Goal: Task Accomplishment & Management: Manage account settings

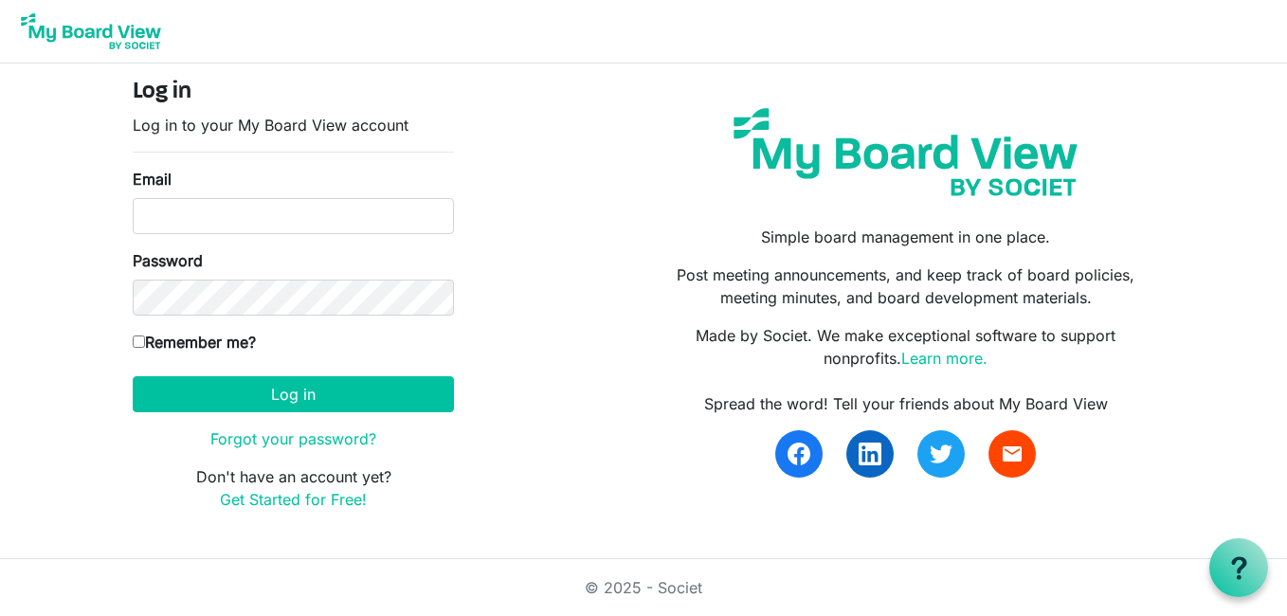
click at [323, 229] on input "Email" at bounding box center [293, 216] width 321 height 36
type input "[EMAIL_ADDRESS][DOMAIN_NAME]"
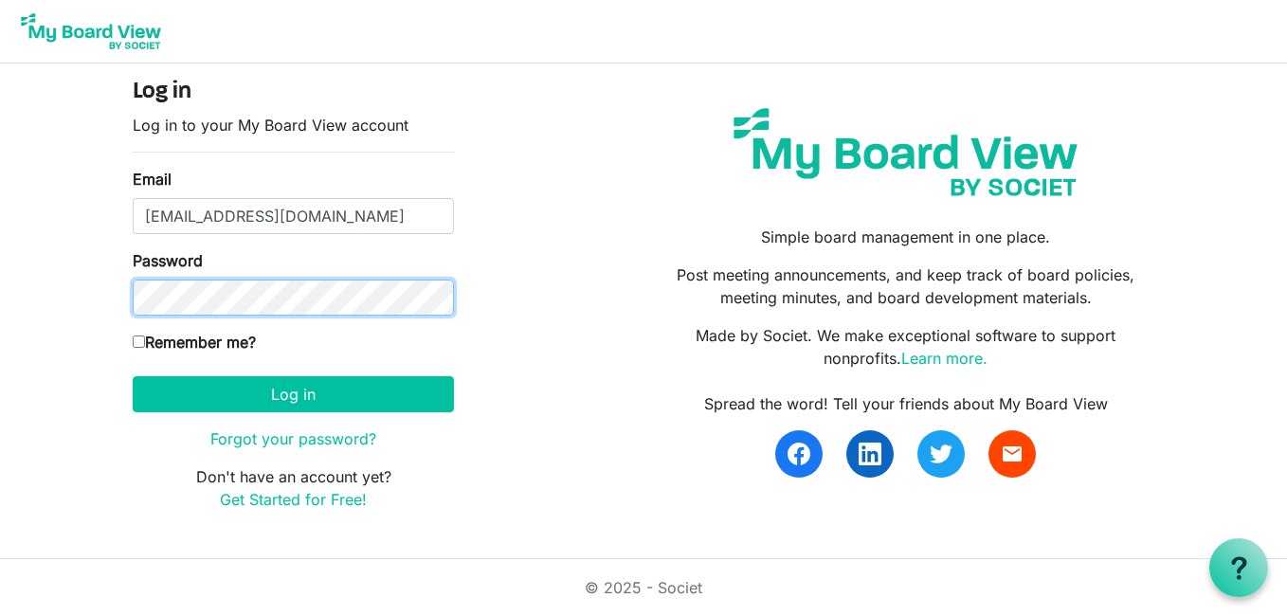
click at [133, 376] on button "Log in" at bounding box center [293, 394] width 321 height 36
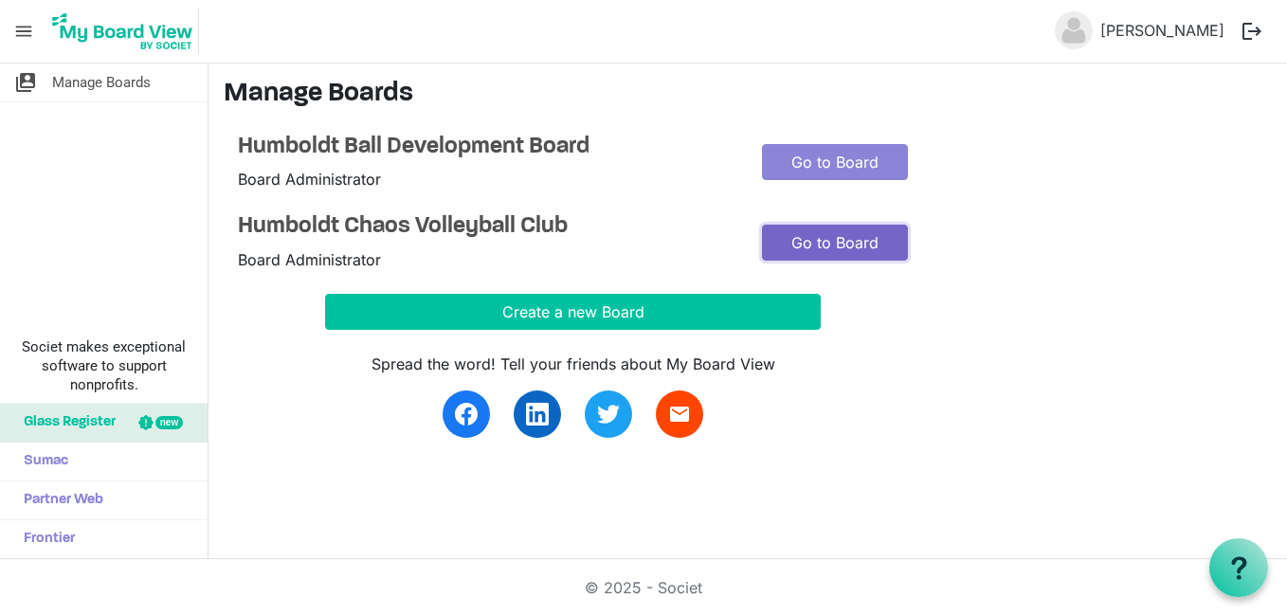
click at [884, 245] on link "Go to Board" at bounding box center [835, 243] width 146 height 36
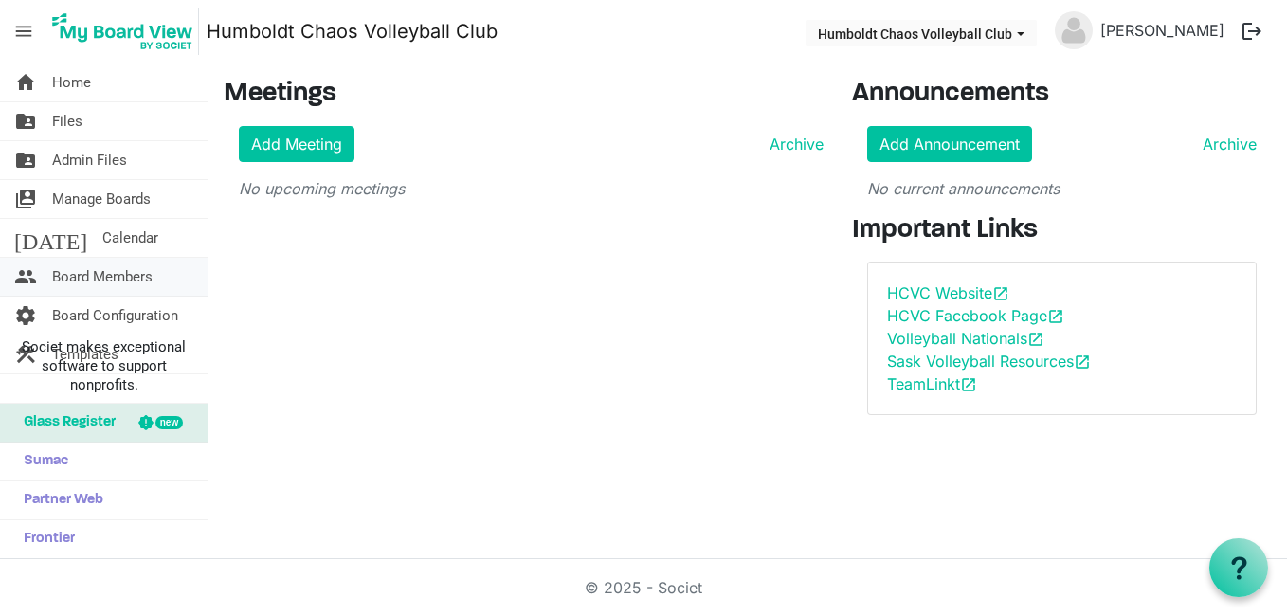
click at [118, 277] on span "Board Members" at bounding box center [102, 277] width 100 height 38
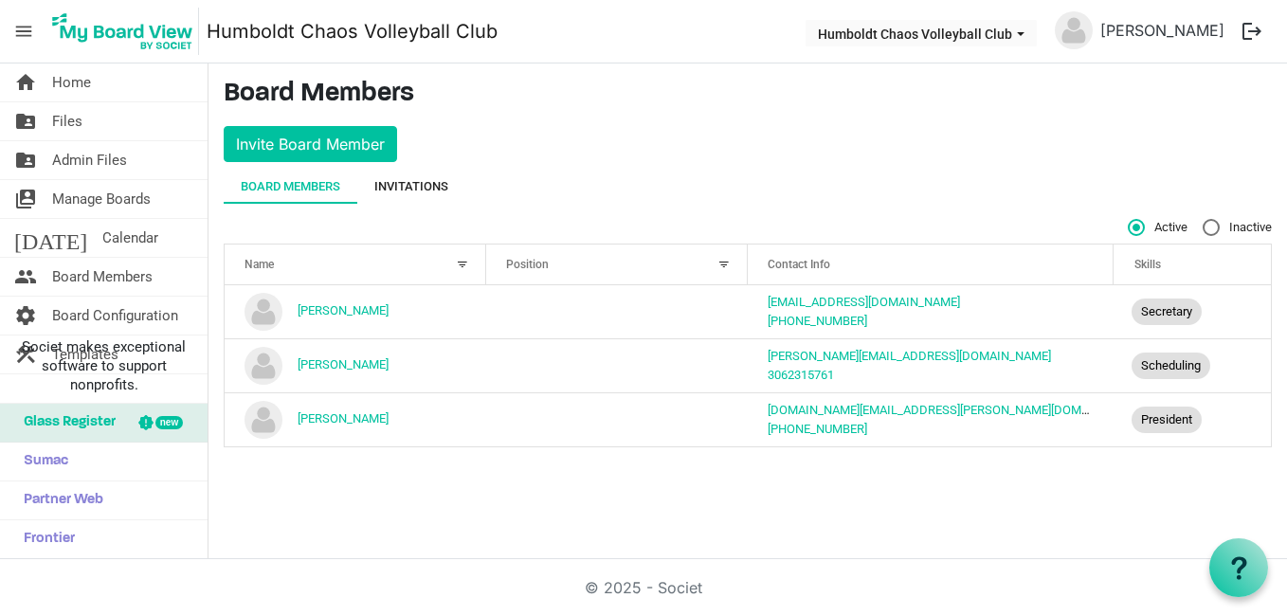
click at [392, 181] on div "Invitations" at bounding box center [411, 186] width 74 height 19
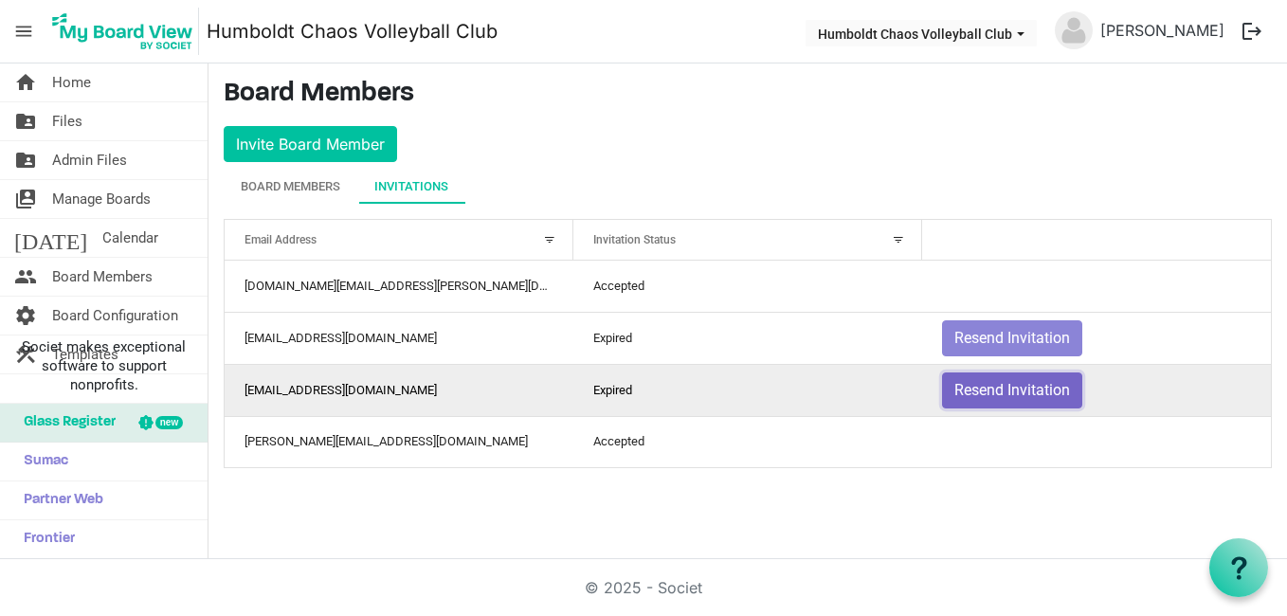
click at [970, 390] on button "Resend Invitation" at bounding box center [1012, 390] width 140 height 36
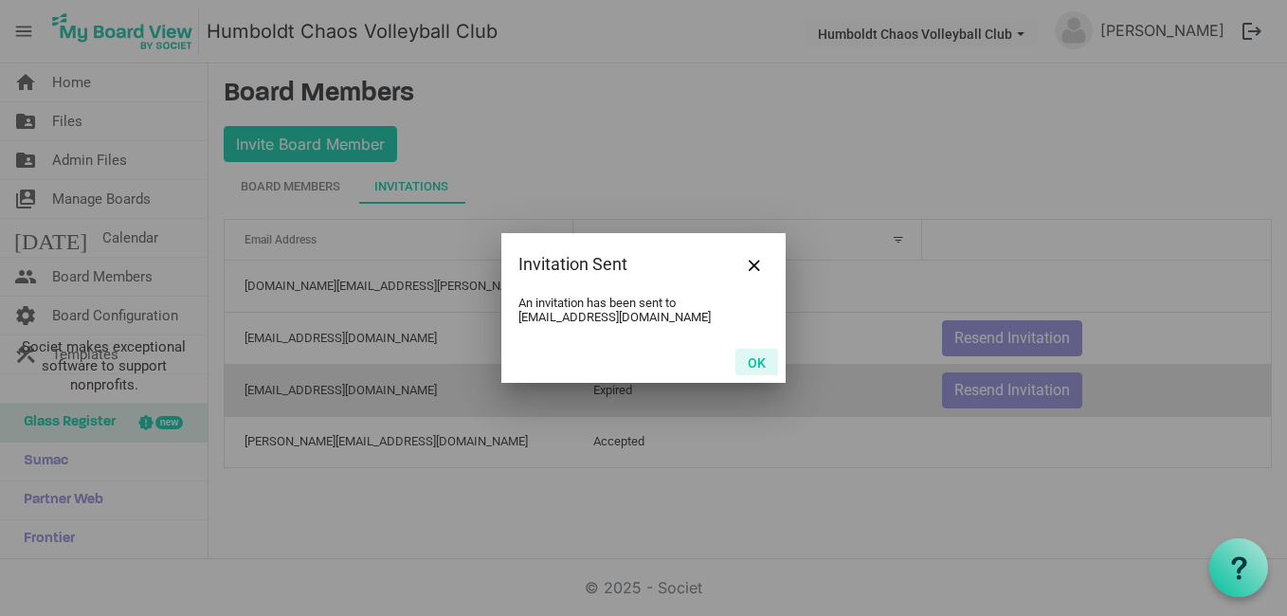
click at [752, 352] on button "OK" at bounding box center [756, 362] width 43 height 27
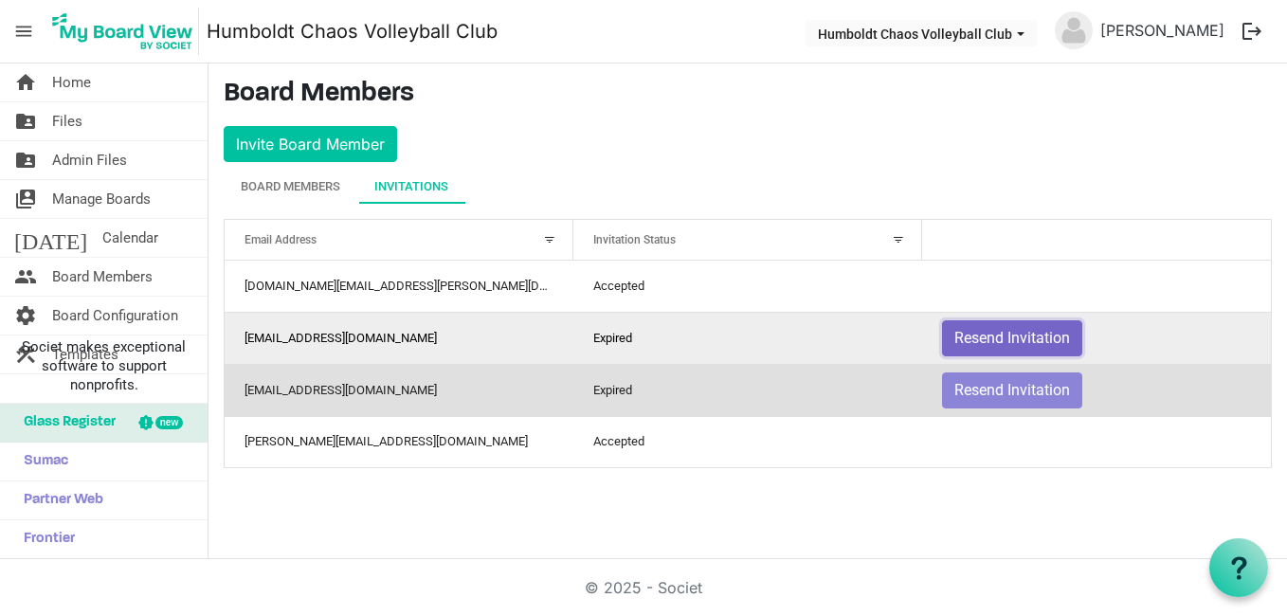
click at [979, 332] on button "Resend Invitation" at bounding box center [1012, 338] width 140 height 36
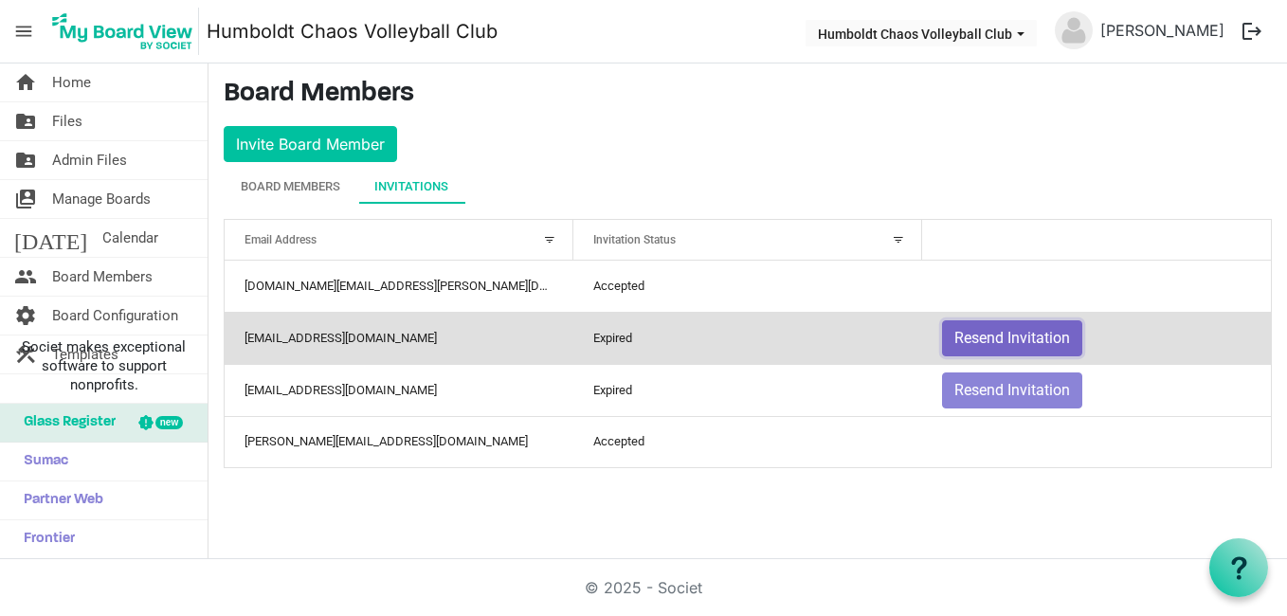
click at [1008, 337] on button "Resend Invitation" at bounding box center [1012, 338] width 140 height 36
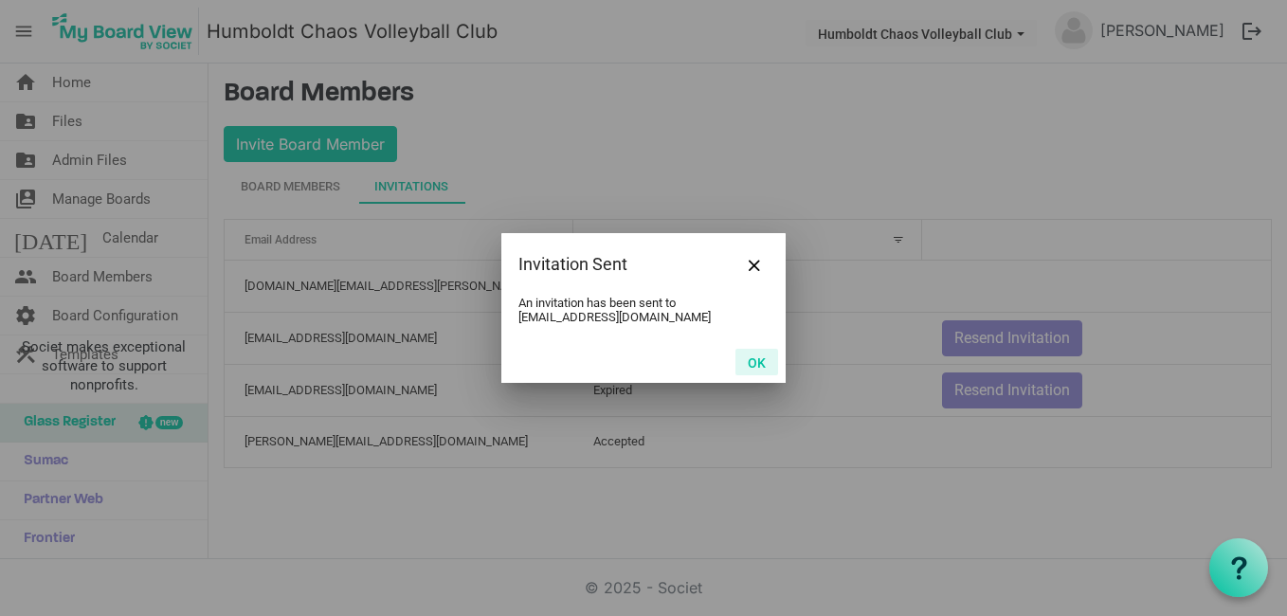
click at [755, 364] on button "OK" at bounding box center [756, 362] width 43 height 27
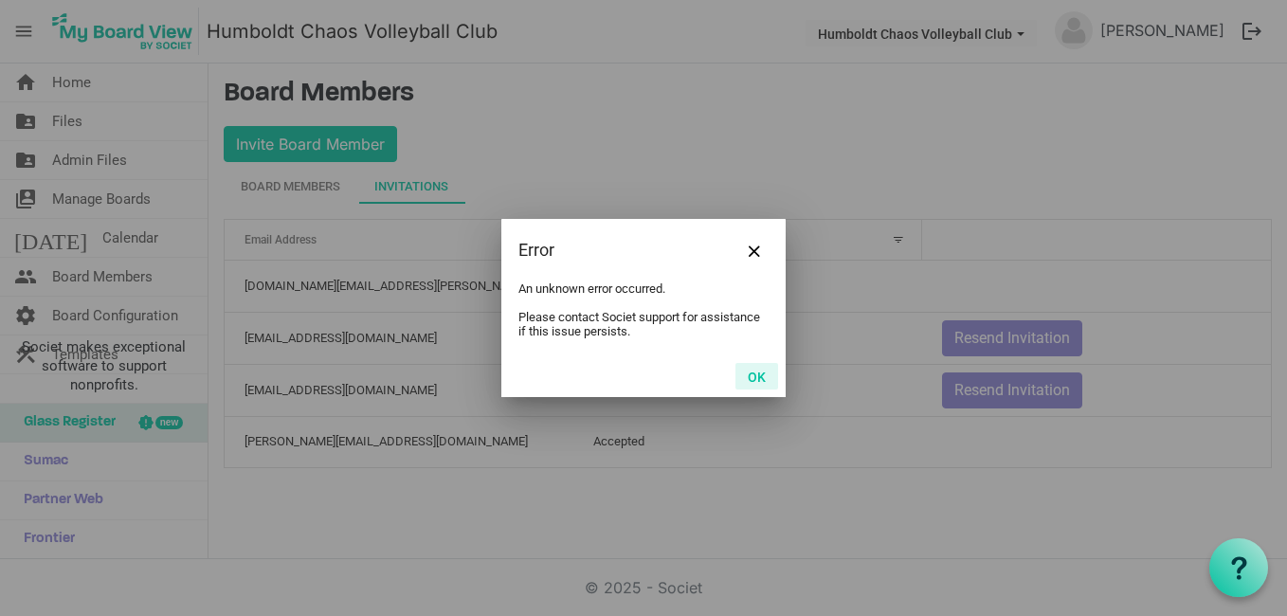
click at [758, 379] on button "OK" at bounding box center [756, 376] width 43 height 27
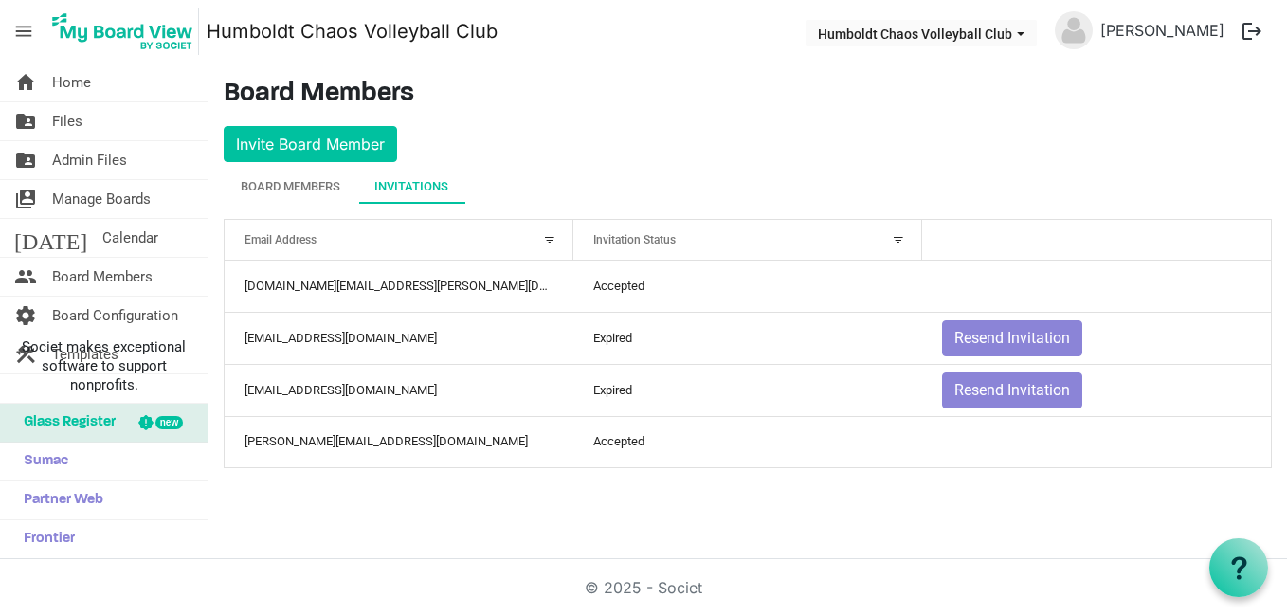
click at [762, 153] on main "Board Members Invite Board Member Board Members Invitations Active Inactive Nam…" at bounding box center [747, 280] width 1079 height 435
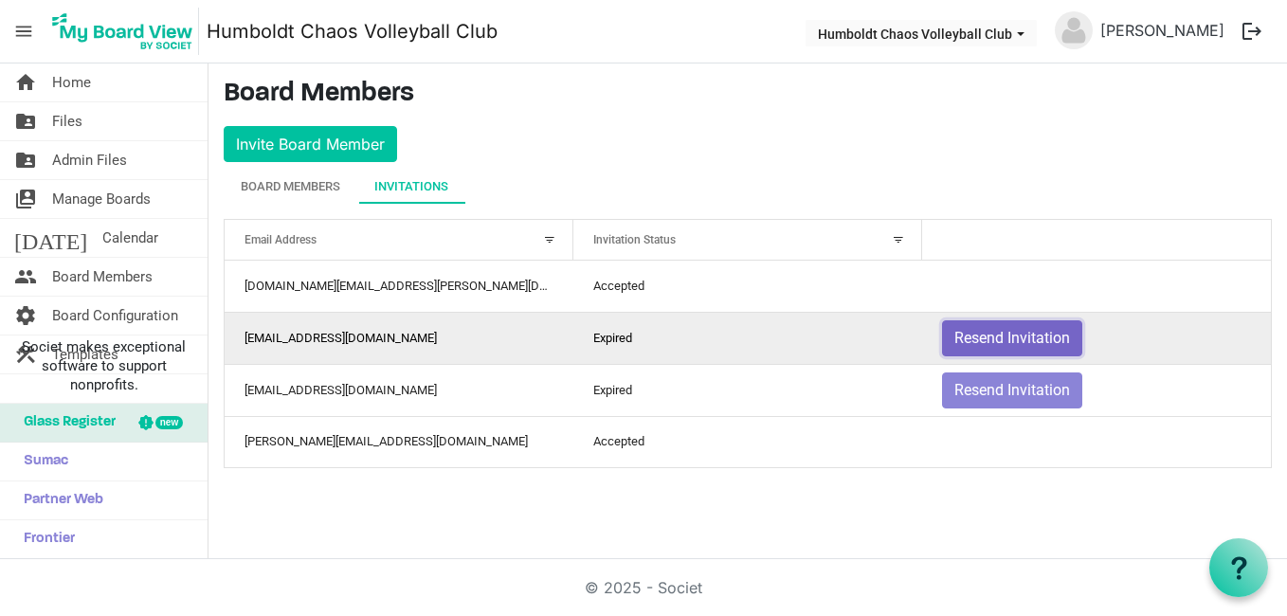
click at [1008, 329] on button "Resend Invitation" at bounding box center [1012, 338] width 140 height 36
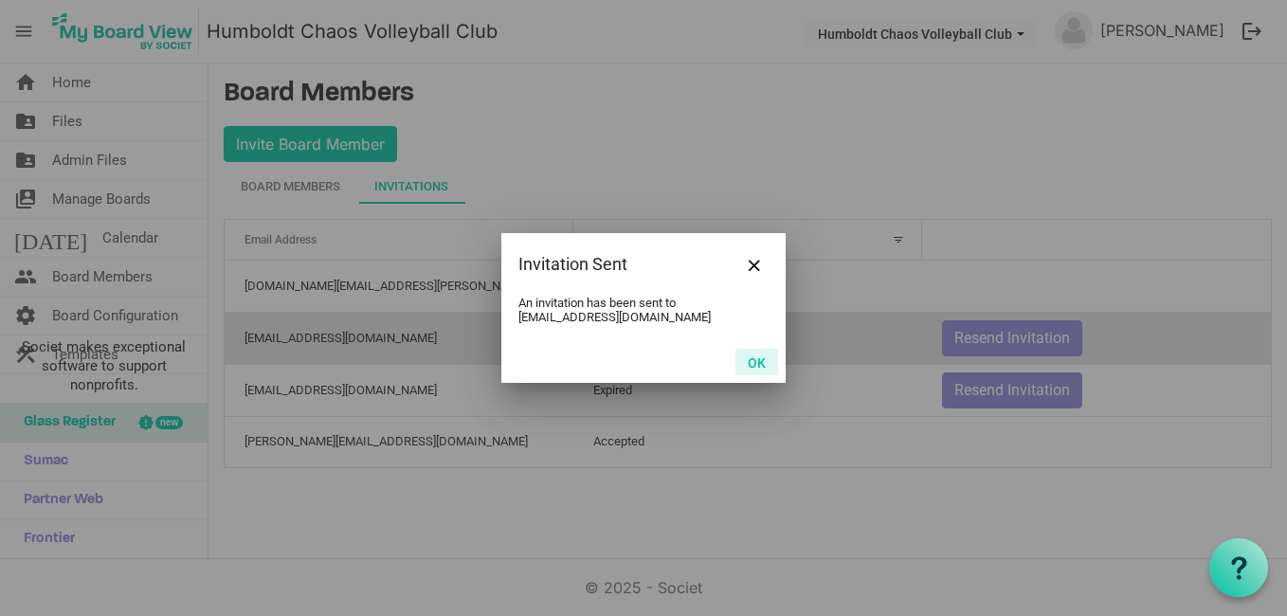
click at [752, 355] on button "OK" at bounding box center [756, 362] width 43 height 27
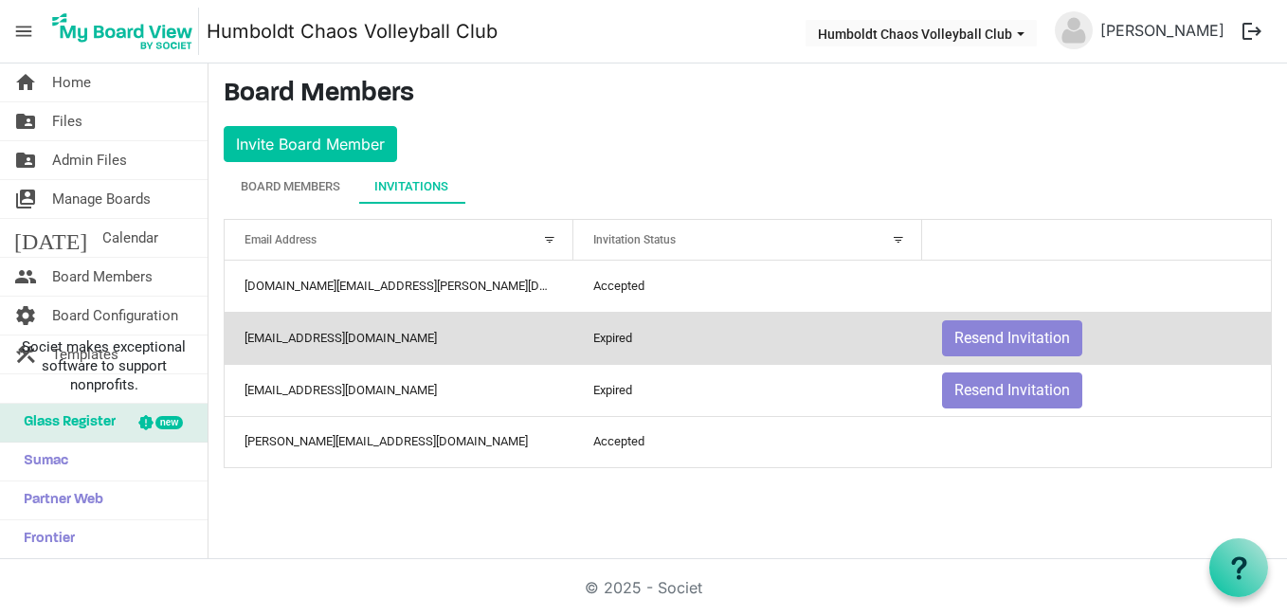
drag, startPoint x: 966, startPoint y: 89, endPoint x: 936, endPoint y: 105, distance: 33.5
click at [957, 94] on h3 "Board Members" at bounding box center [748, 95] width 1048 height 32
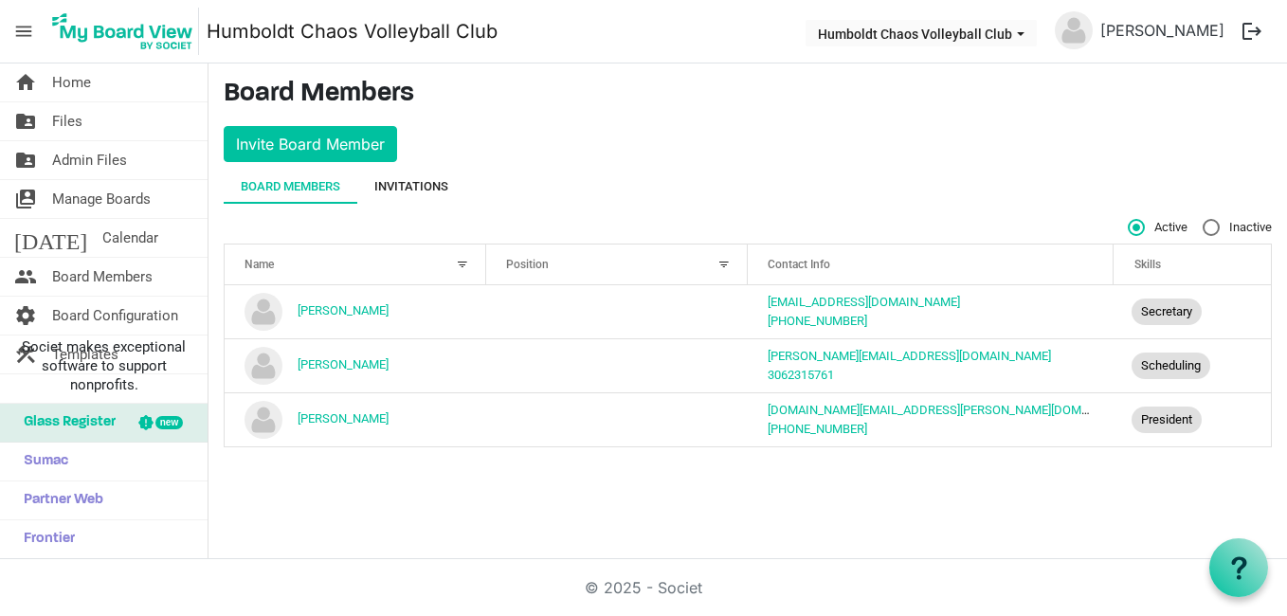
click at [430, 180] on div "Invitations" at bounding box center [411, 186] width 74 height 19
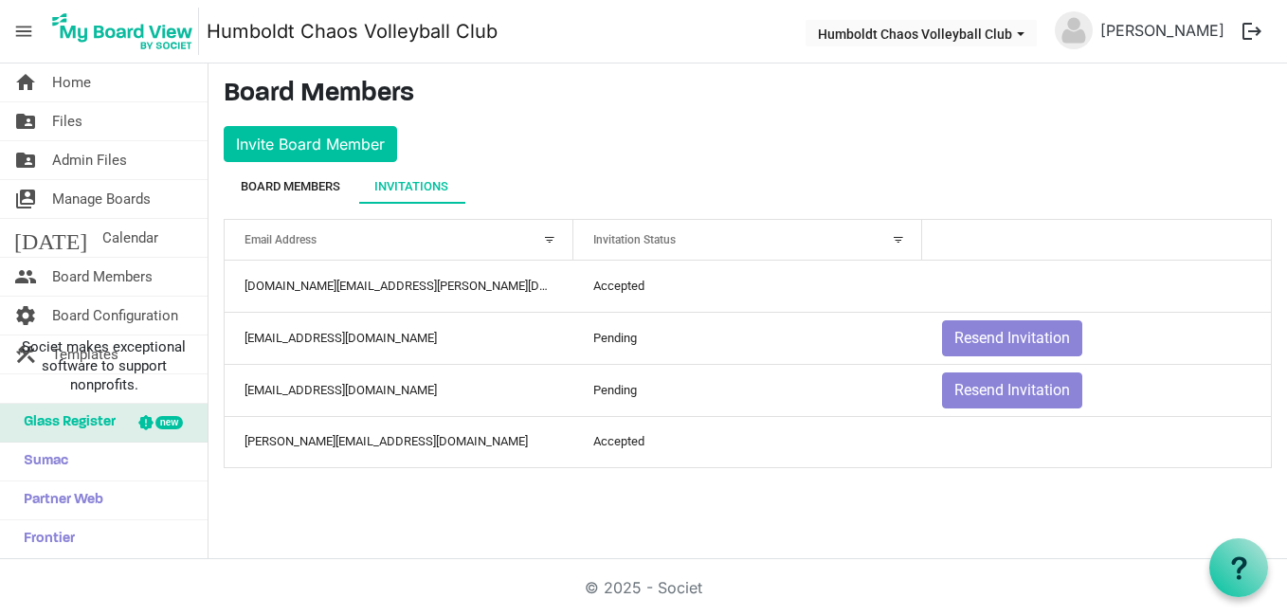
click at [289, 179] on div "Board Members" at bounding box center [291, 186] width 100 height 19
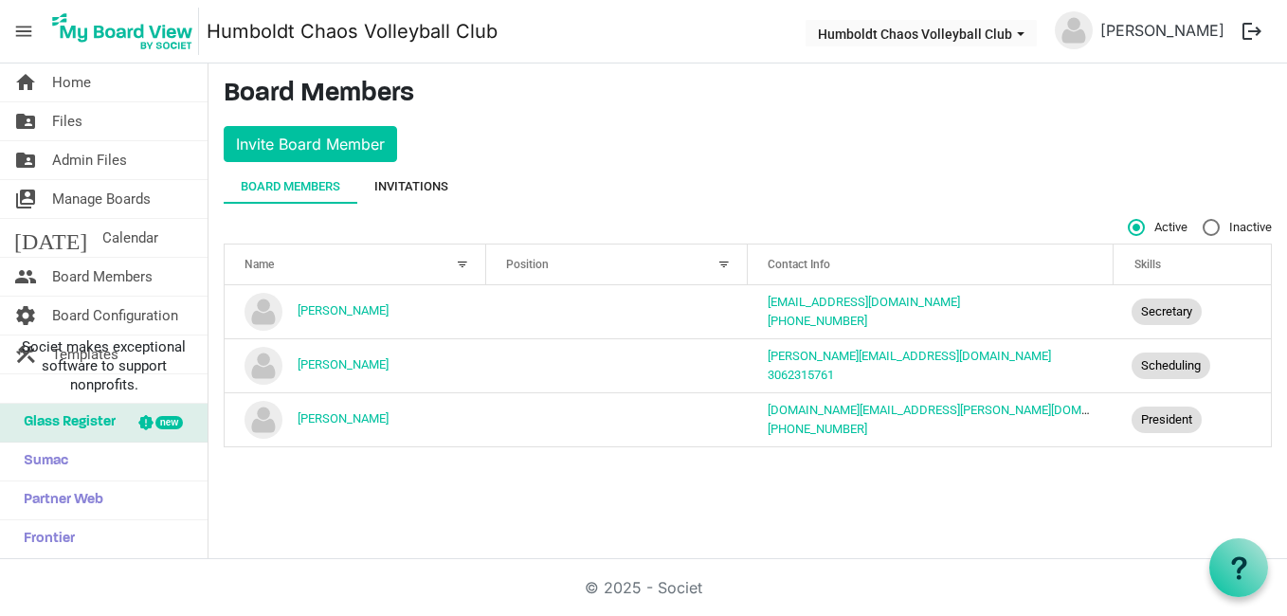
click at [424, 184] on div "Invitations" at bounding box center [411, 186] width 74 height 19
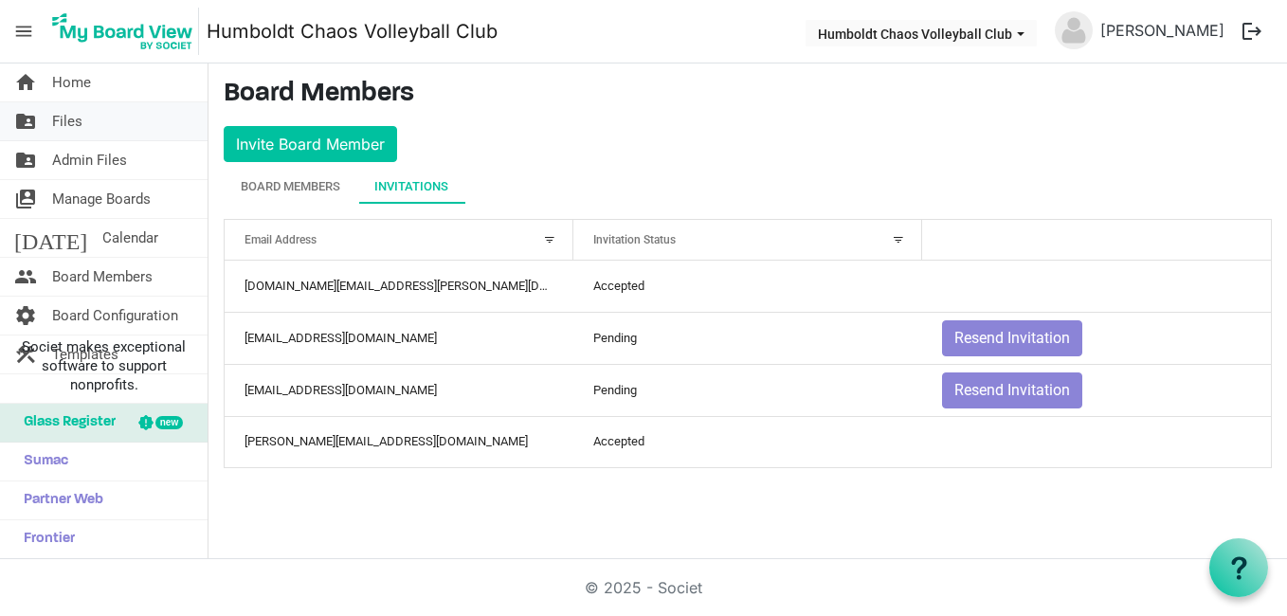
click at [73, 118] on span "Files" at bounding box center [67, 121] width 30 height 38
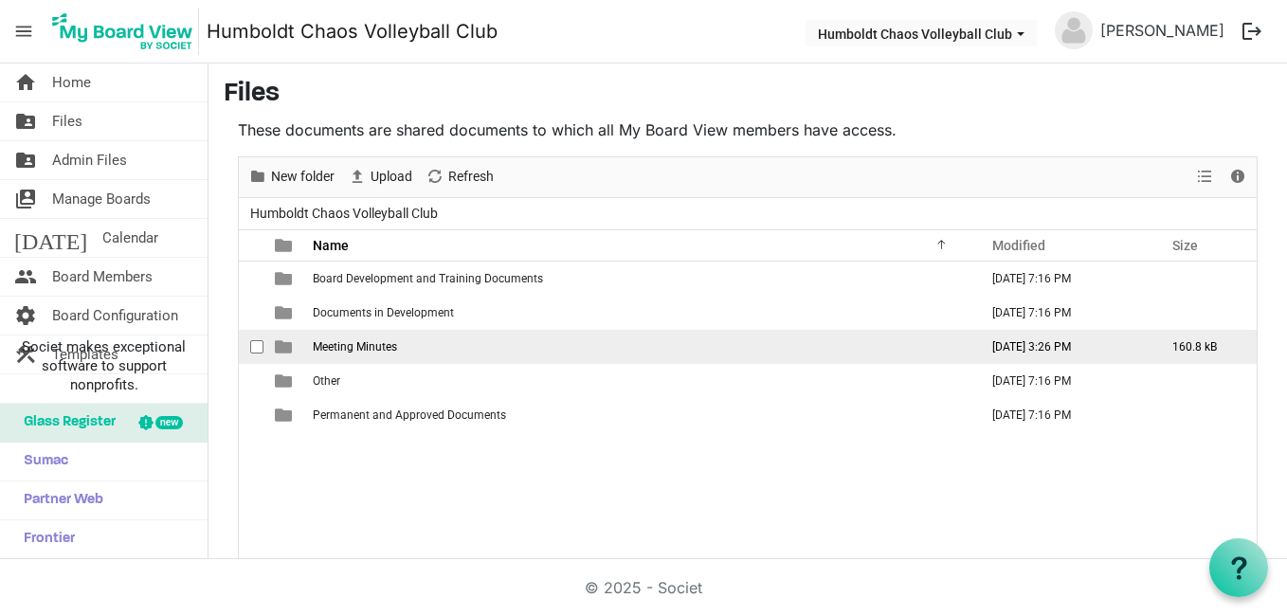
click at [370, 343] on span "Meeting Minutes" at bounding box center [355, 346] width 84 height 13
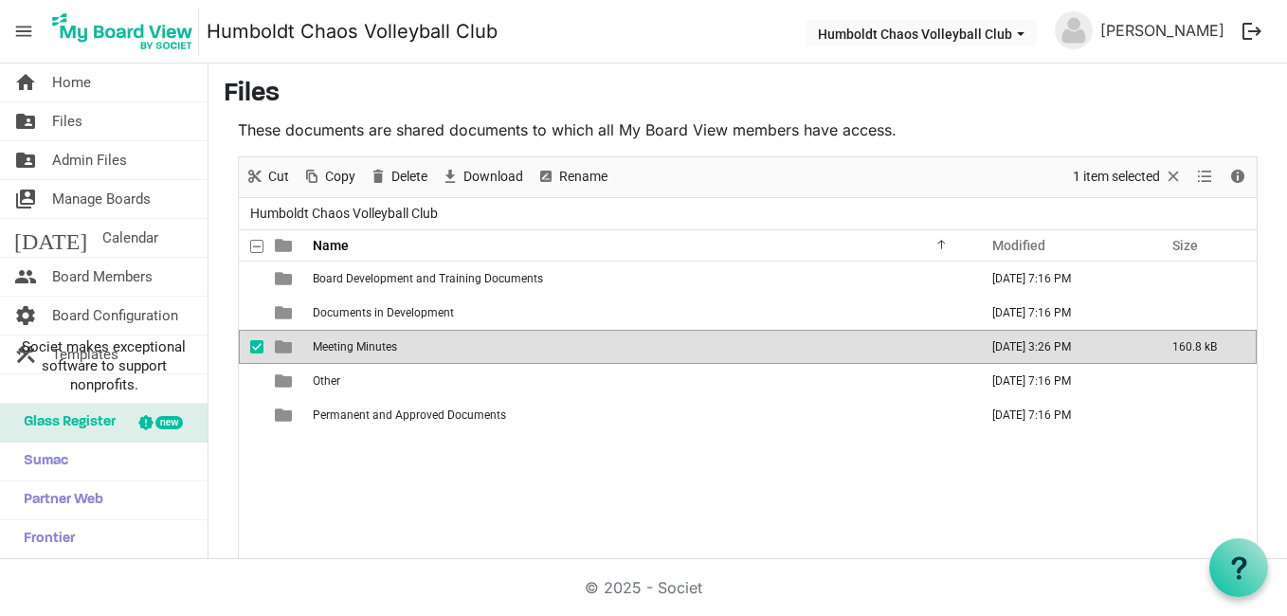
click at [370, 343] on span "Meeting Minutes" at bounding box center [355, 346] width 84 height 13
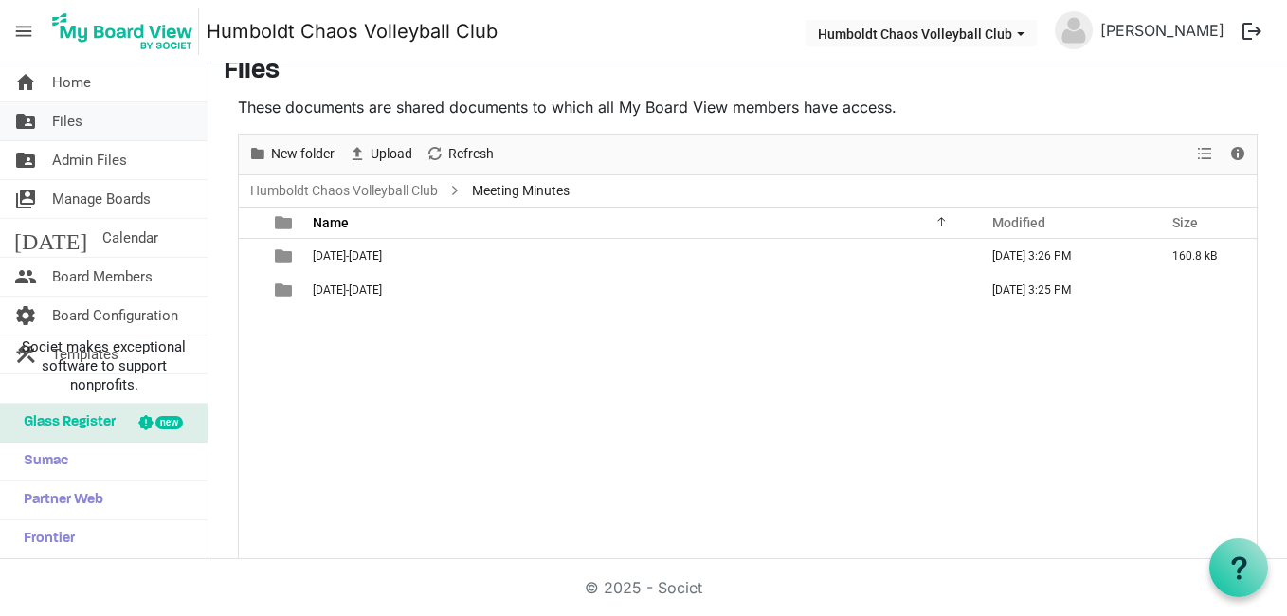
click at [71, 121] on span "Files" at bounding box center [67, 121] width 30 height 38
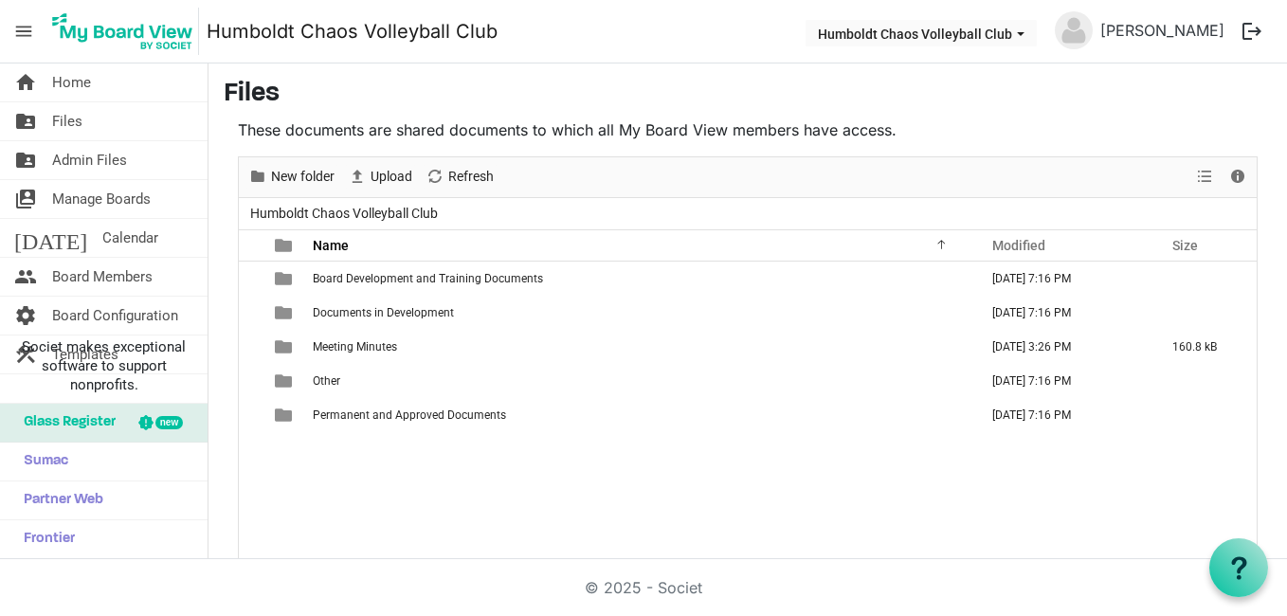
click at [494, 470] on div "Board Development and Training Documents September 25, 2023 7:16 PM Documents i…" at bounding box center [748, 422] width 1018 height 320
click at [83, 116] on link "folder_shared Files" at bounding box center [104, 121] width 208 height 38
click at [145, 270] on span "Board Members" at bounding box center [102, 277] width 100 height 38
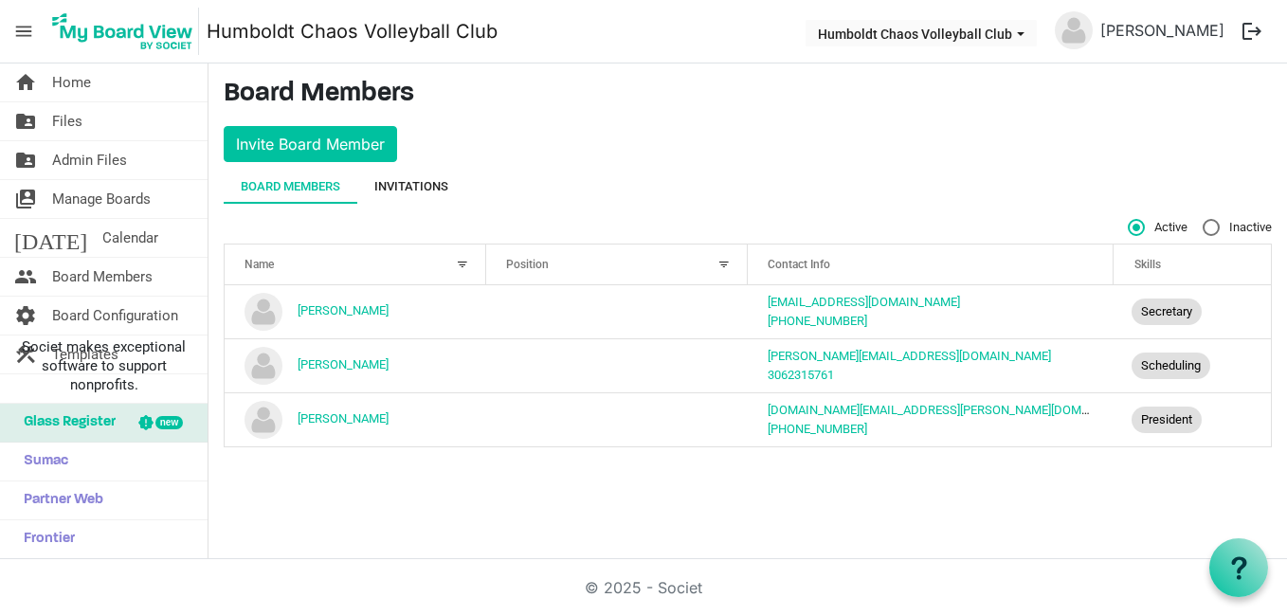
click at [400, 188] on div "Invitations" at bounding box center [411, 186] width 74 height 19
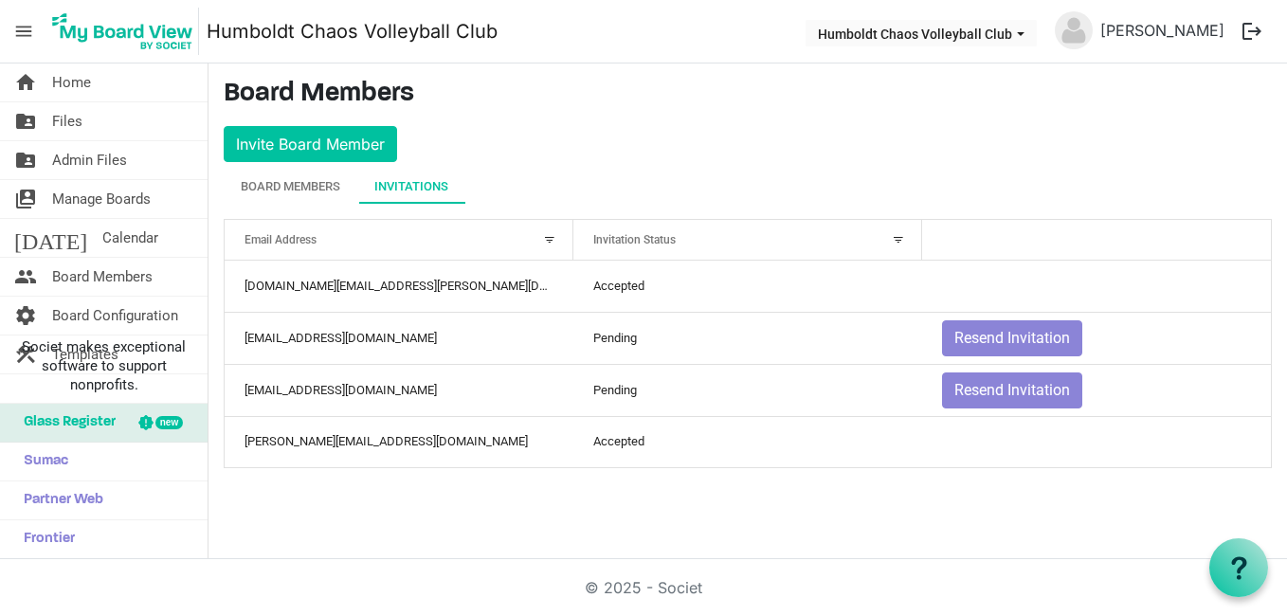
drag, startPoint x: 839, startPoint y: 168, endPoint x: 833, endPoint y: 178, distance: 11.9
click at [833, 178] on main "Board Members Invite Board Member Board Members Invitations Active Inactive Nam…" at bounding box center [747, 280] width 1079 height 435
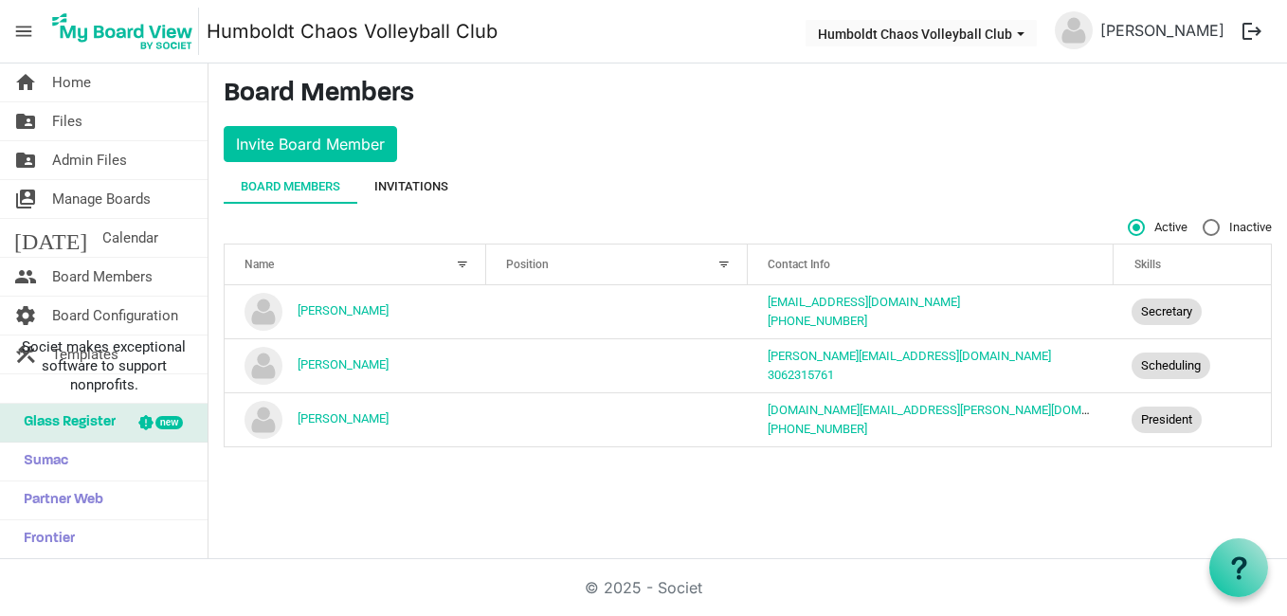
click at [437, 186] on div "Invitations" at bounding box center [411, 186] width 74 height 19
click at [413, 182] on div "Invitations" at bounding box center [411, 186] width 74 height 19
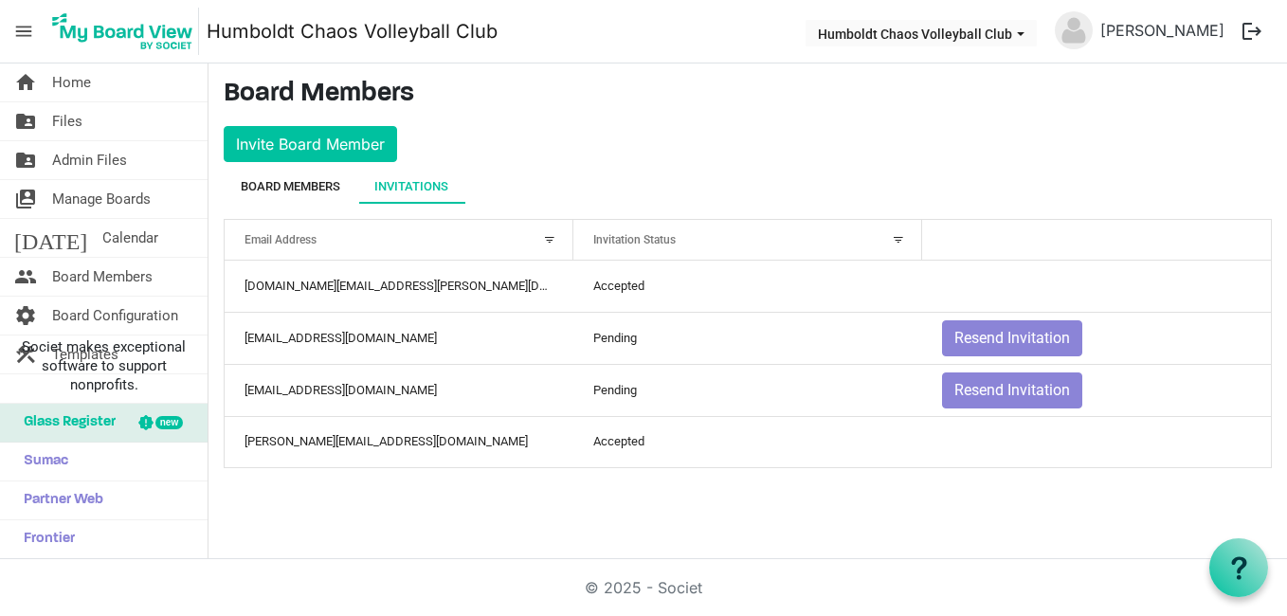
click at [290, 172] on div "Board Members" at bounding box center [291, 187] width 100 height 34
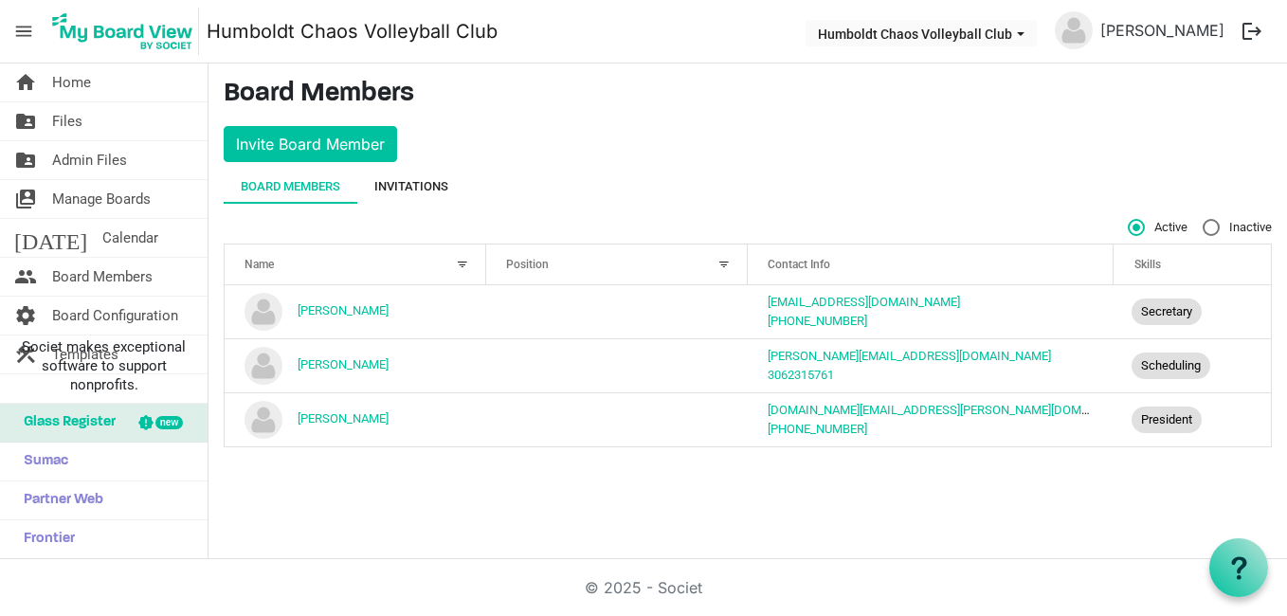
click at [426, 184] on div "Invitations" at bounding box center [411, 186] width 74 height 19
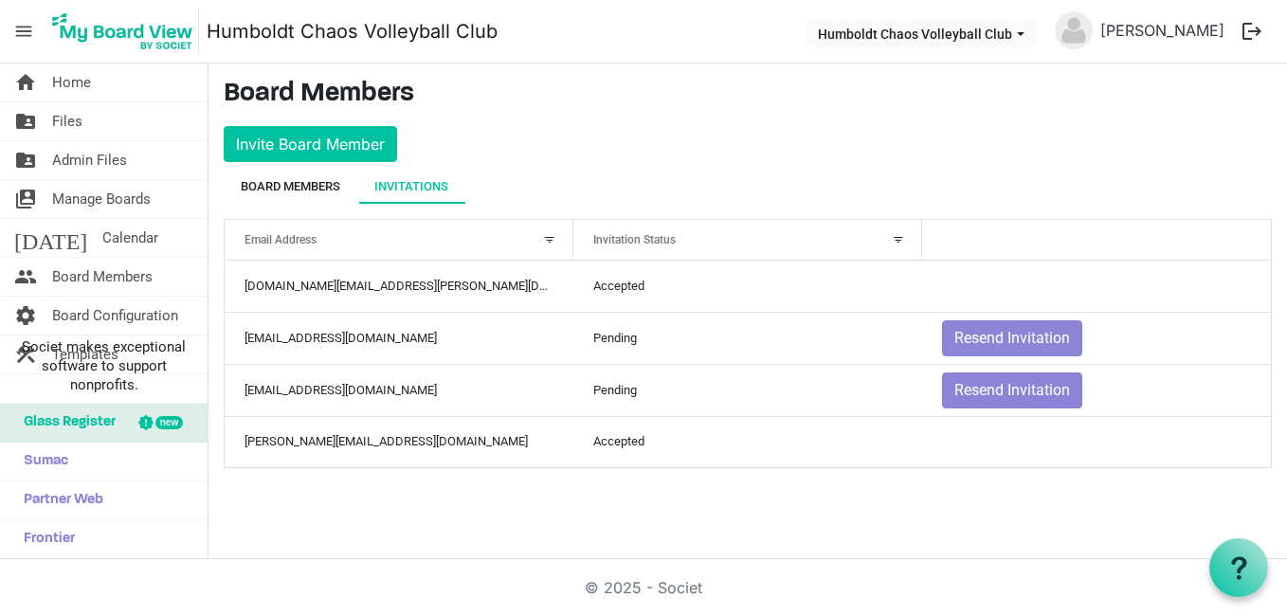
click at [297, 185] on div "Board Members" at bounding box center [291, 186] width 100 height 19
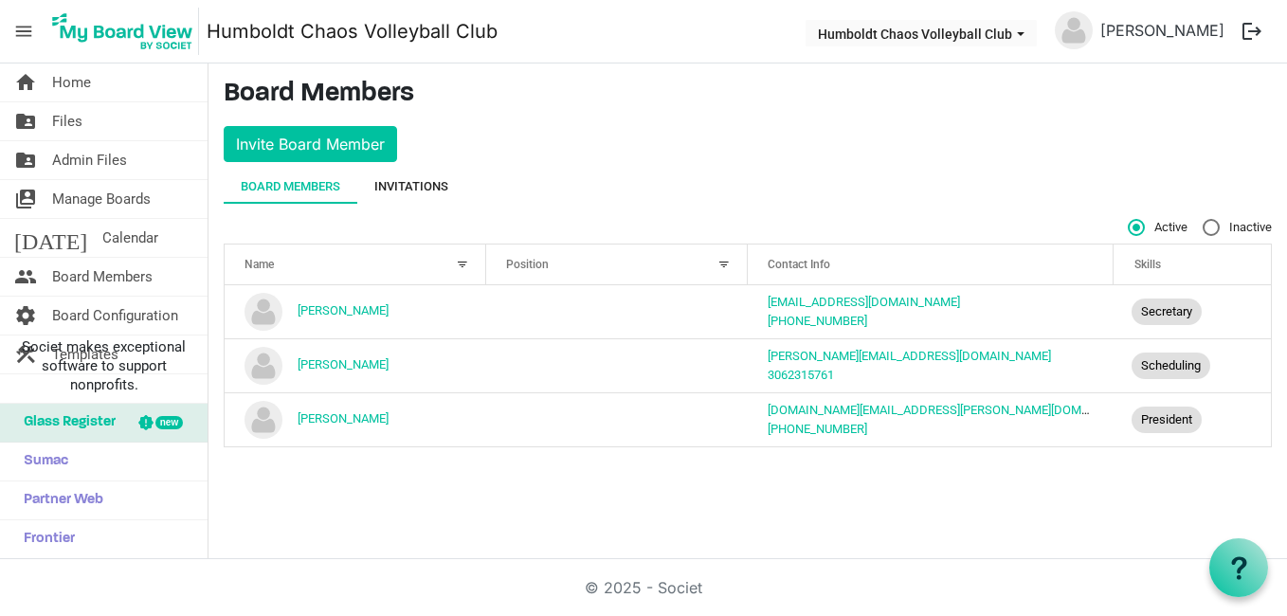
click at [401, 181] on div "Invitations" at bounding box center [411, 186] width 74 height 19
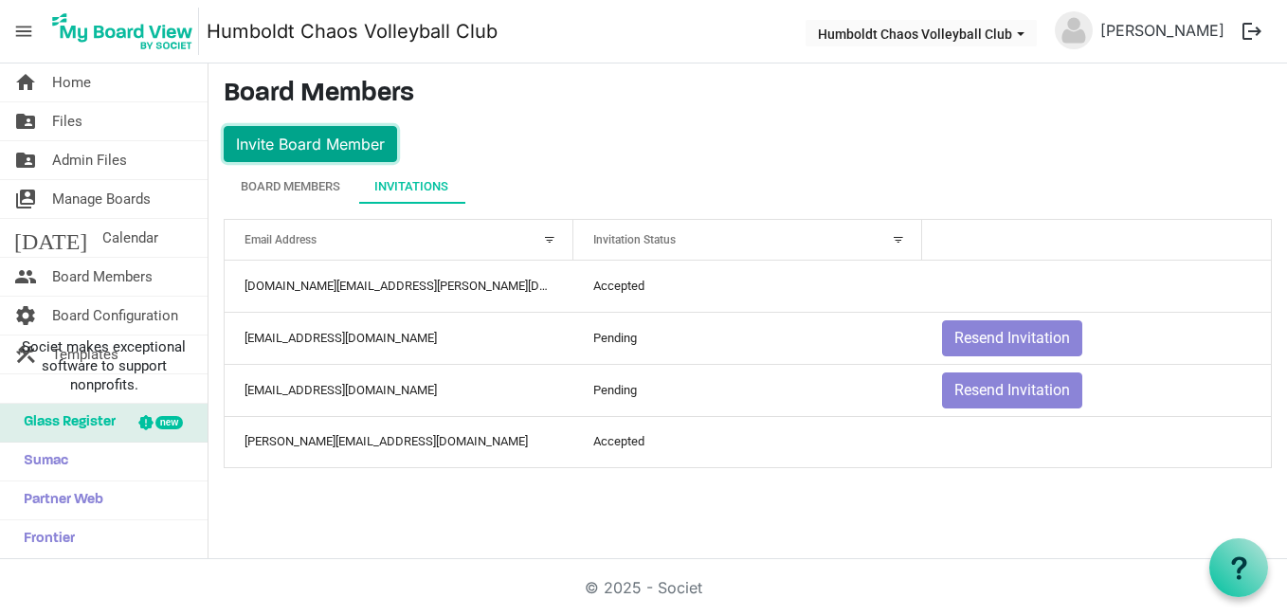
click at [331, 144] on button "Invite Board Member" at bounding box center [310, 144] width 173 height 36
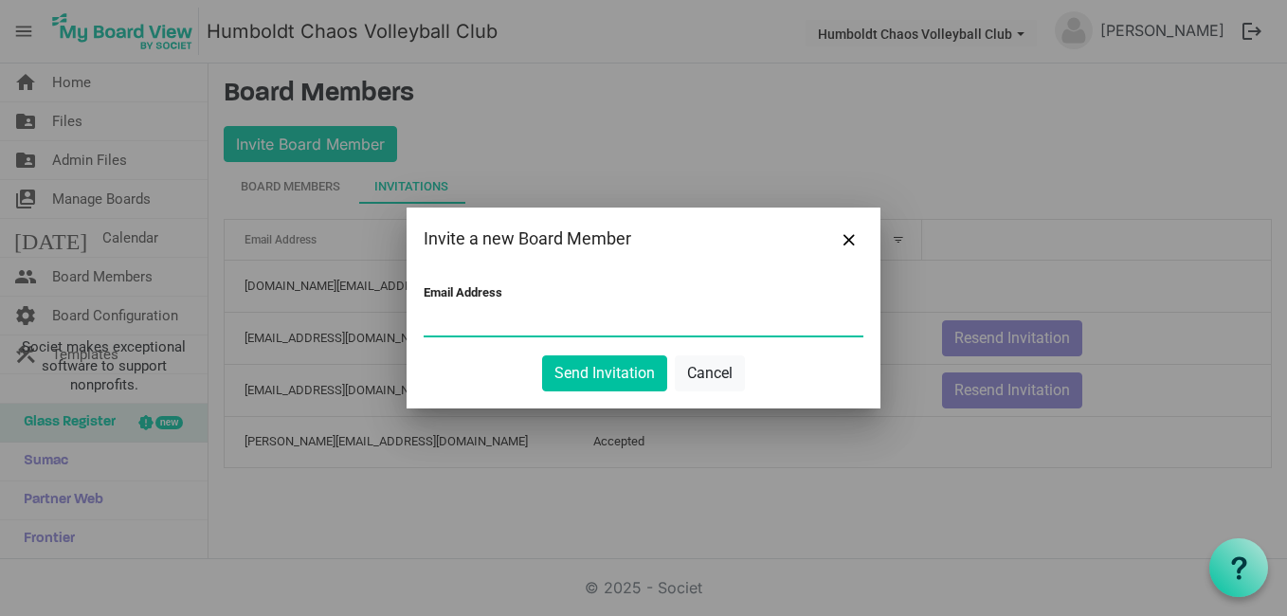
click at [494, 311] on input "Email Address" at bounding box center [644, 321] width 440 height 28
type input "mel_1612@hotmail.com"
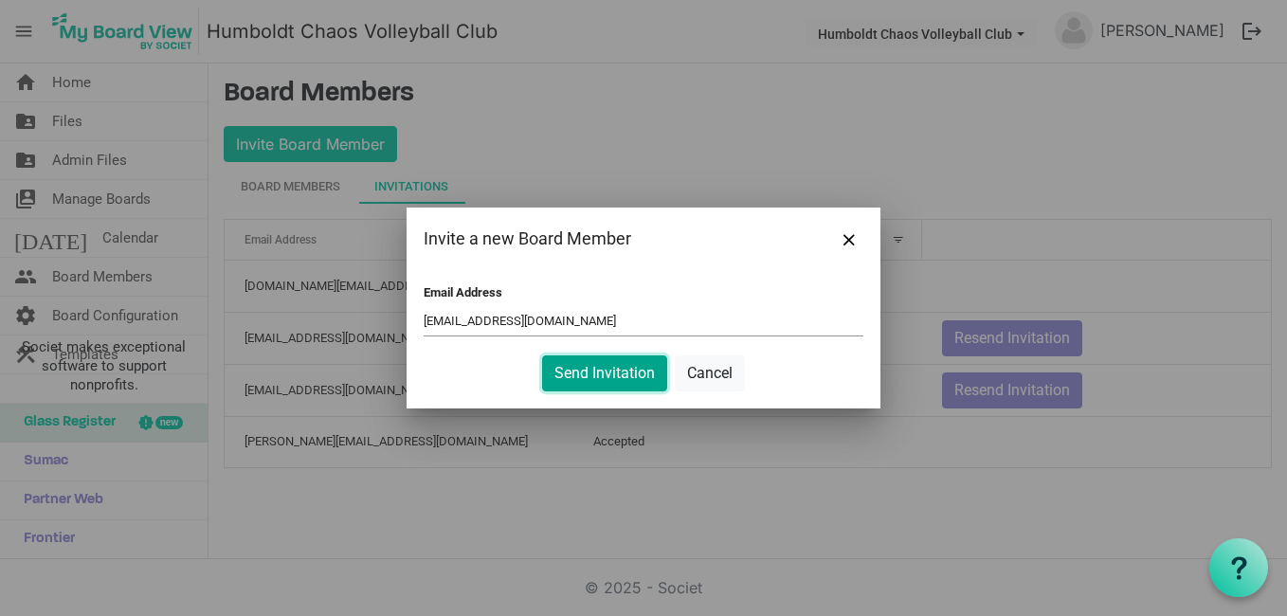
click at [599, 372] on button "Send Invitation" at bounding box center [604, 373] width 125 height 36
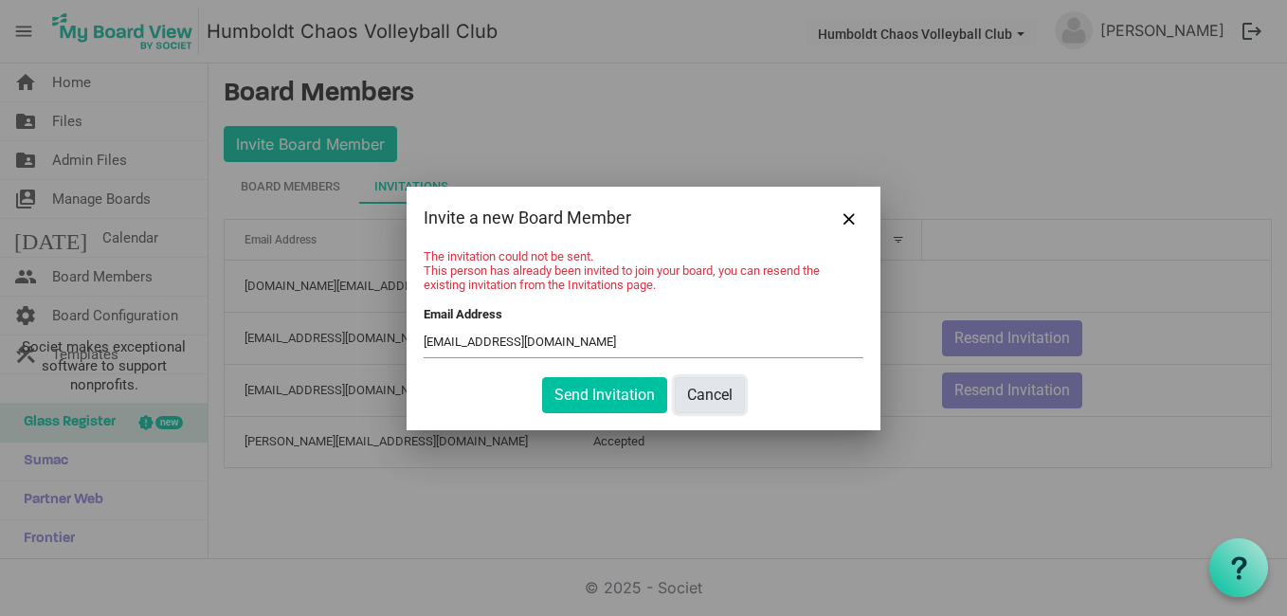
click at [710, 393] on button "Cancel" at bounding box center [710, 395] width 70 height 36
click at [850, 213] on span "Close" at bounding box center [848, 218] width 11 height 11
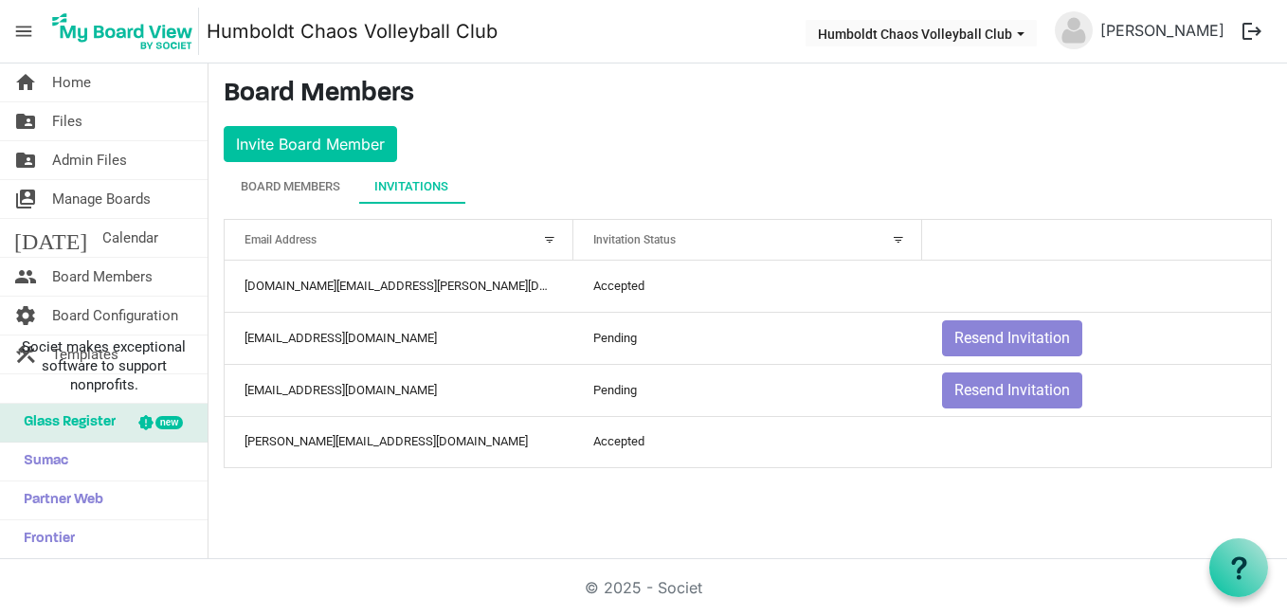
click at [807, 89] on h3 "Board Members" at bounding box center [748, 95] width 1048 height 32
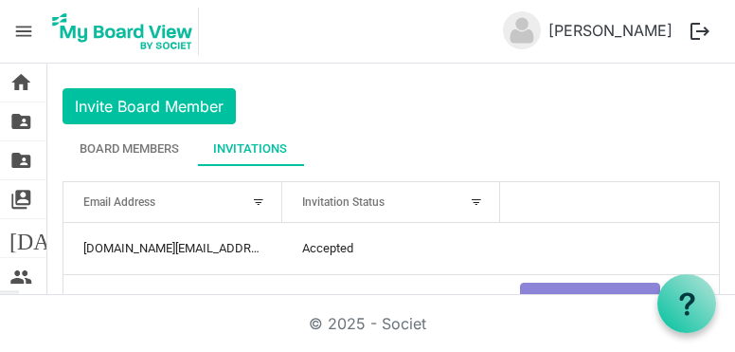
scroll to position [36, 0]
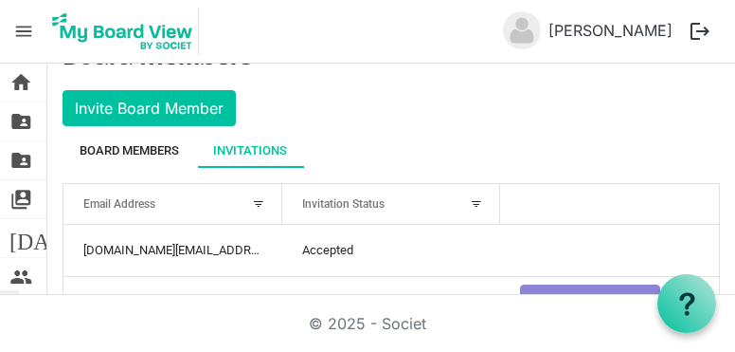
click at [137, 154] on div "Board Members" at bounding box center [130, 150] width 100 height 19
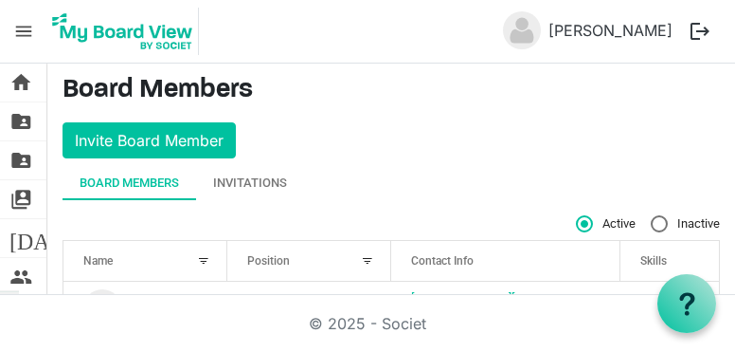
scroll to position [0, 0]
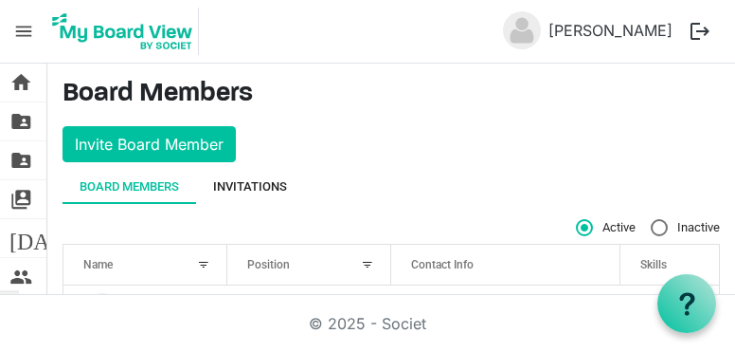
click at [259, 177] on div "Invitations" at bounding box center [250, 186] width 74 height 19
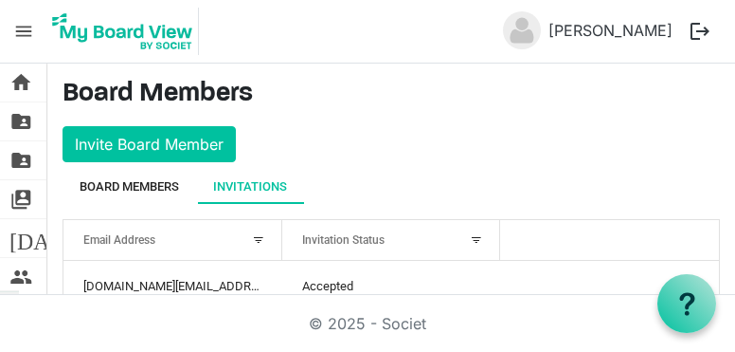
click at [133, 177] on div "Board Members" at bounding box center [130, 186] width 100 height 19
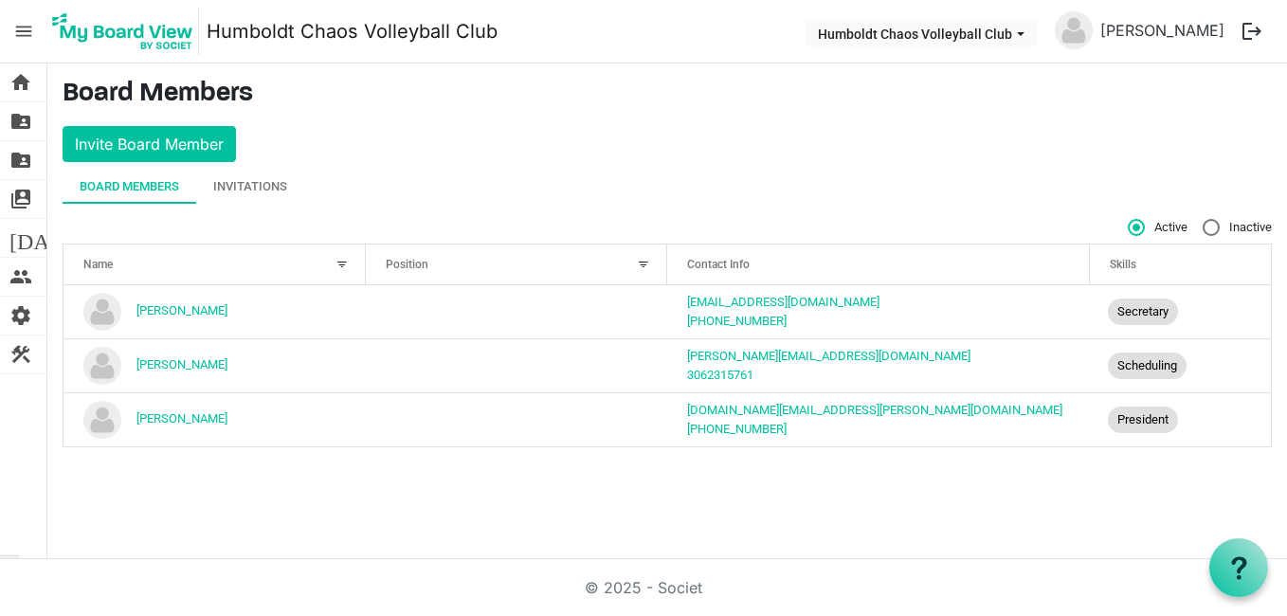
click at [19, 16] on span "menu" at bounding box center [24, 31] width 36 height 36
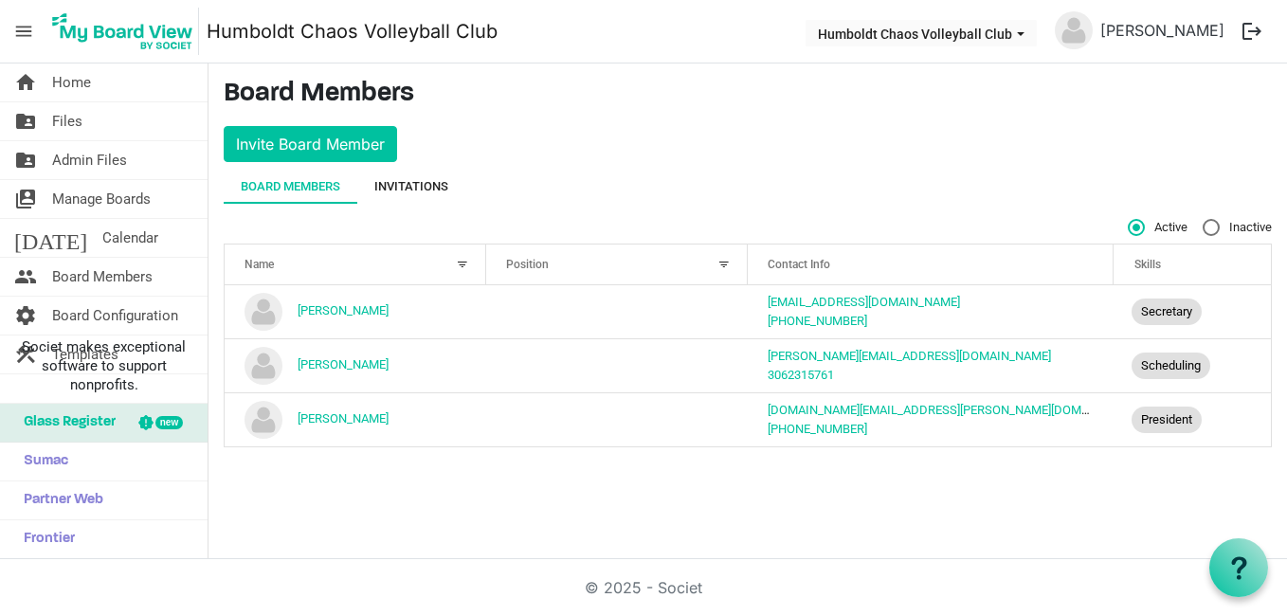
click at [426, 185] on div "Invitations" at bounding box center [411, 186] width 74 height 19
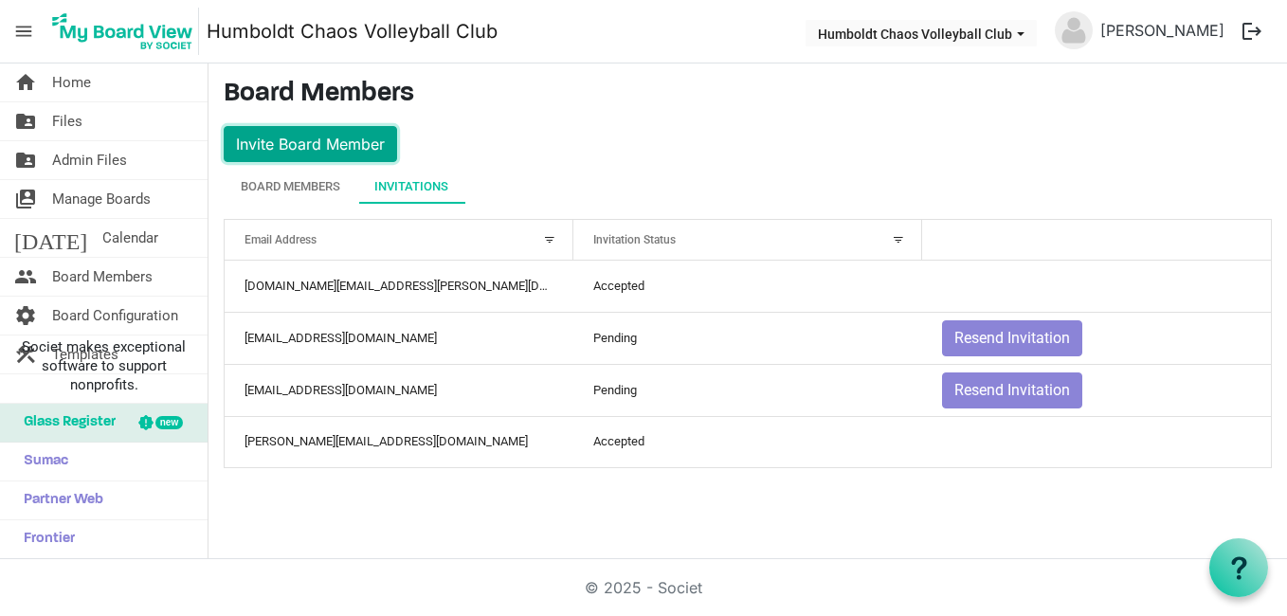
click at [332, 140] on button "Invite Board Member" at bounding box center [310, 144] width 173 height 36
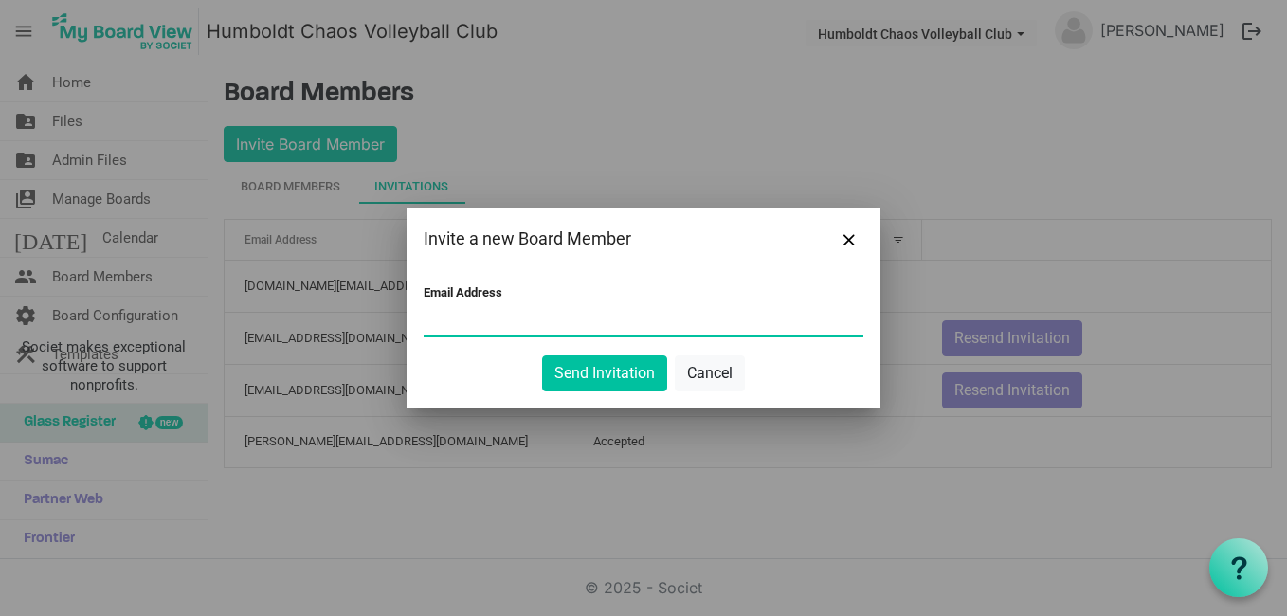
click at [515, 334] on input "Email Address" at bounding box center [644, 321] width 440 height 28
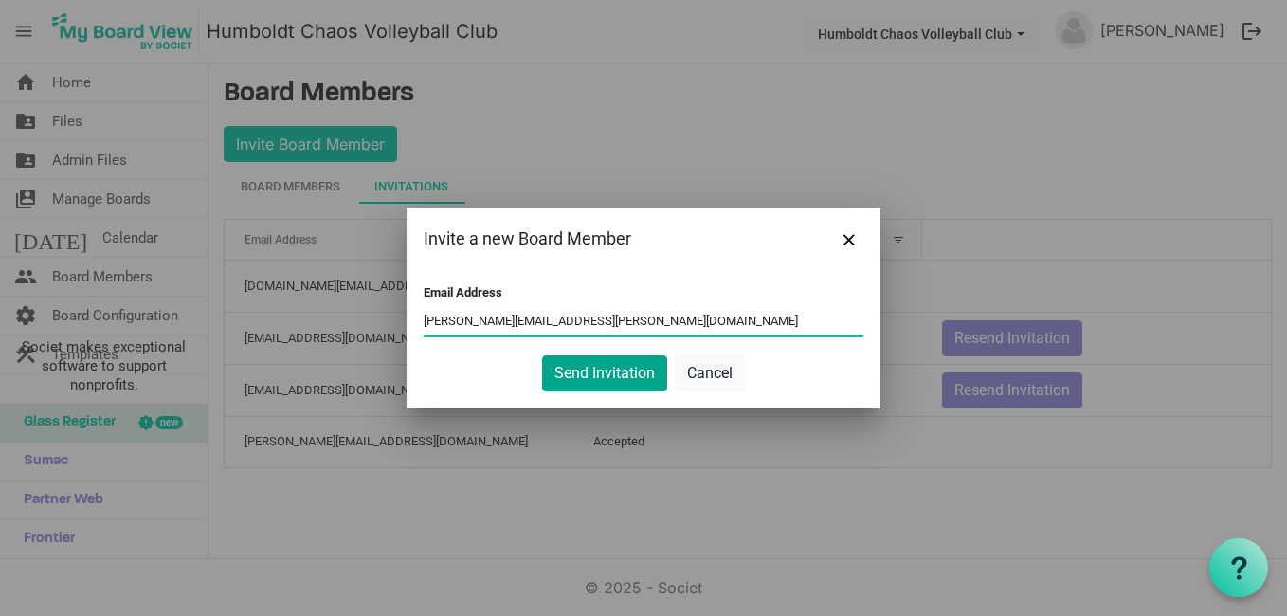
type input "sarah.sarauer@outlook.com"
click at [608, 369] on button "Send Invitation" at bounding box center [604, 373] width 125 height 36
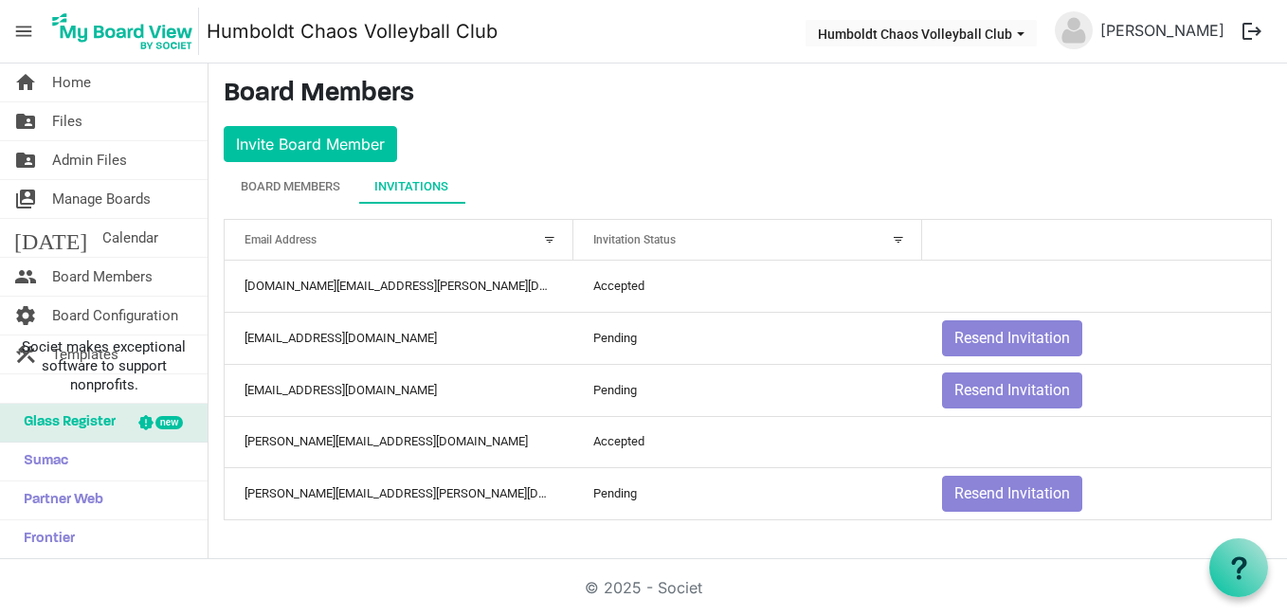
click at [262, 163] on main "Board Members Invite Board Member Board Members Invitations Active Inactive Nam…" at bounding box center [747, 306] width 1079 height 487
click at [292, 190] on div "Board Members" at bounding box center [291, 186] width 100 height 19
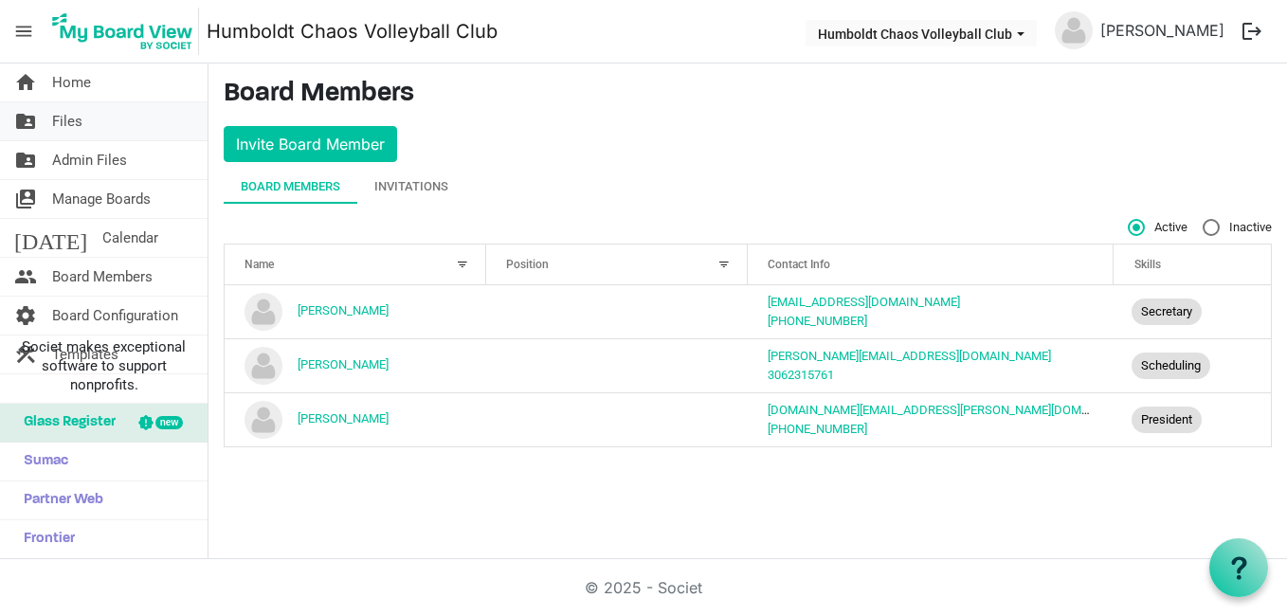
click at [70, 117] on span "Files" at bounding box center [67, 121] width 30 height 38
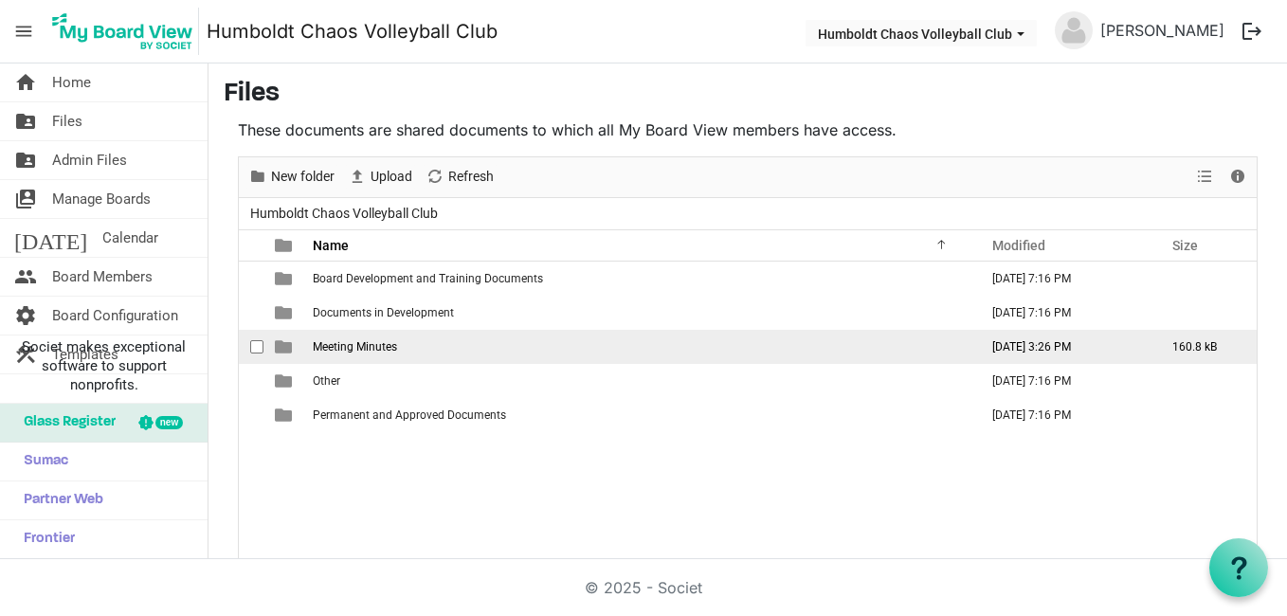
click at [439, 351] on td "Meeting Minutes" at bounding box center [639, 347] width 665 height 34
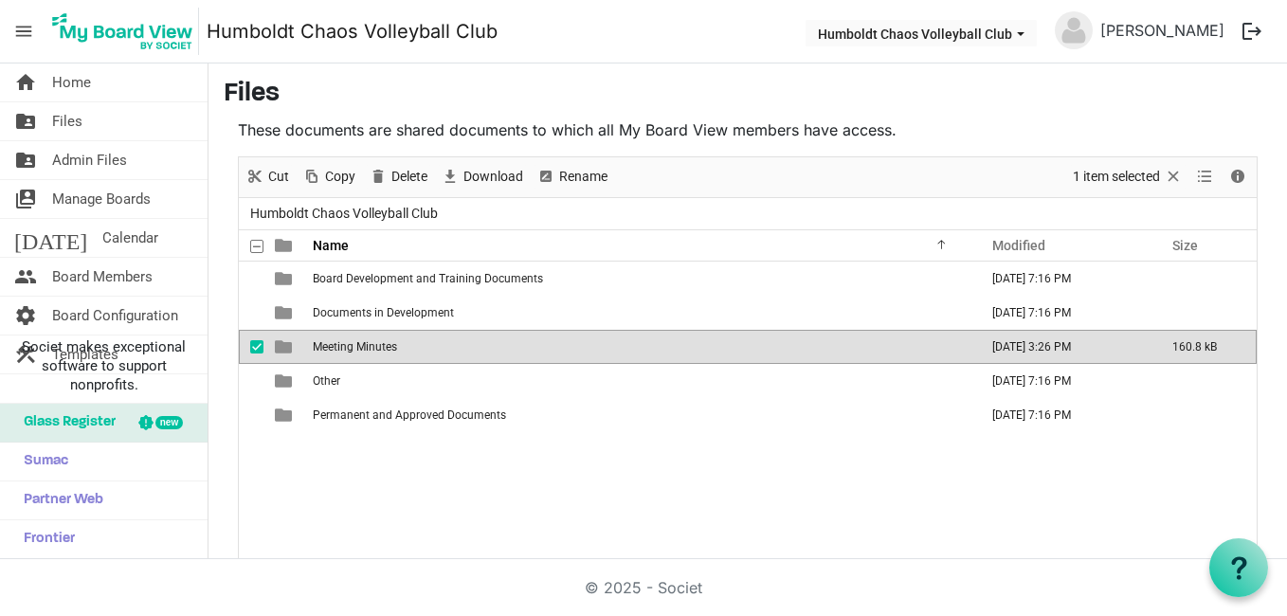
click at [439, 351] on td "Meeting Minutes" at bounding box center [639, 347] width 665 height 34
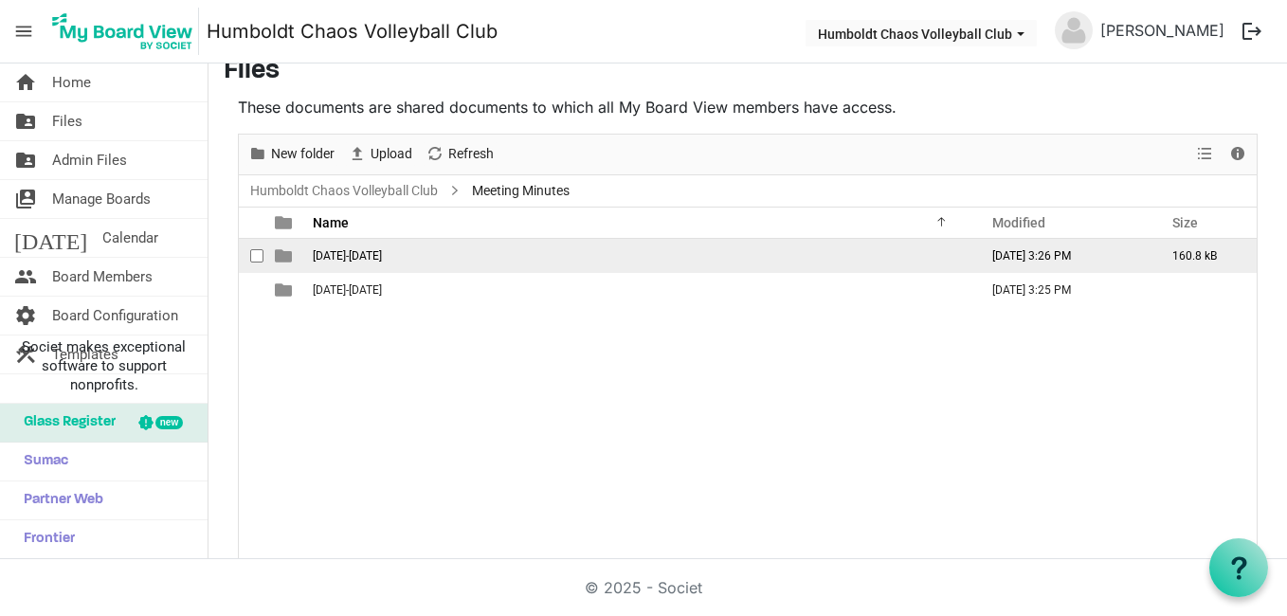
click at [362, 252] on span "[DATE]-[DATE]" at bounding box center [347, 255] width 69 height 13
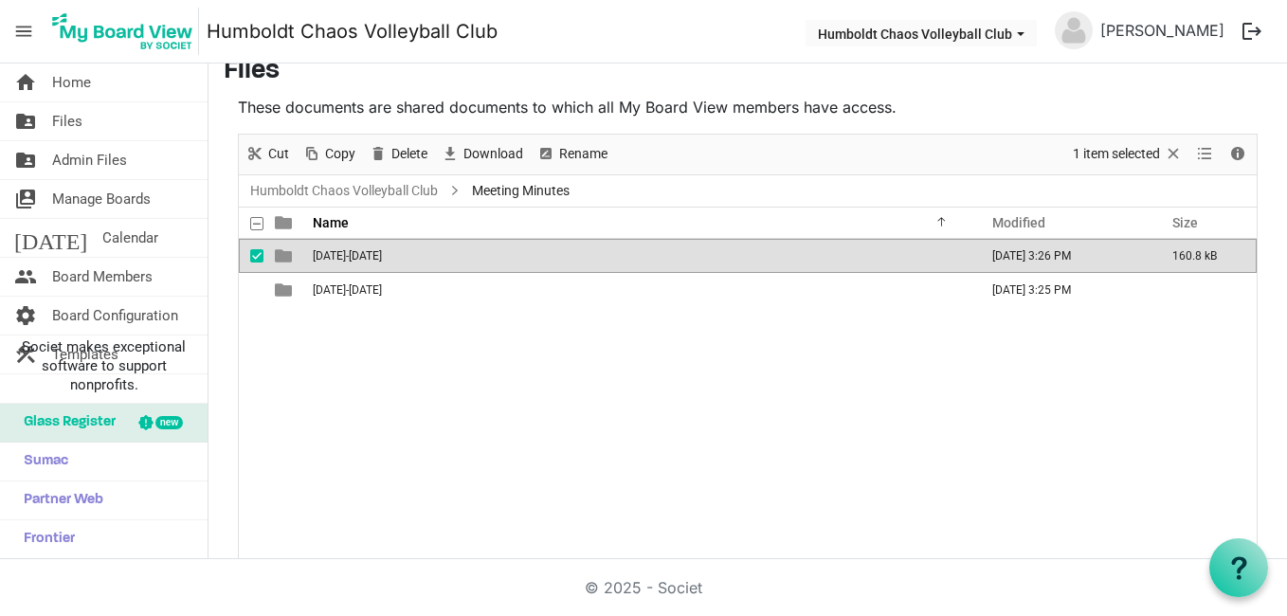
click at [362, 252] on span "[DATE]-[DATE]" at bounding box center [347, 255] width 69 height 13
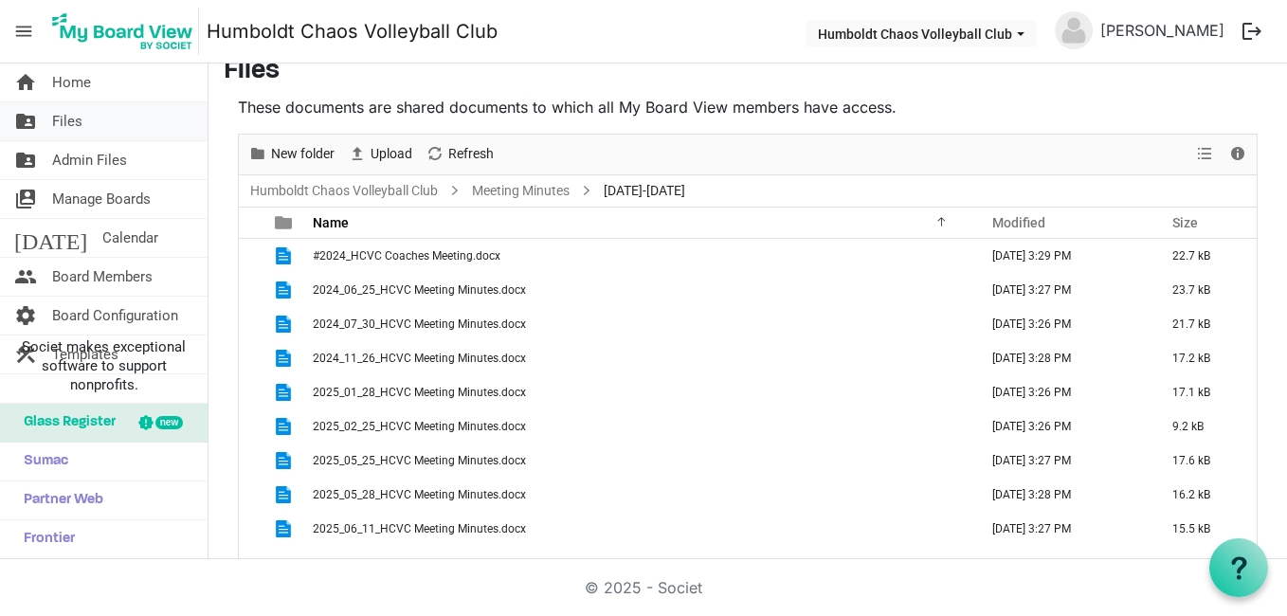
click at [83, 120] on link "folder_shared Files" at bounding box center [104, 121] width 208 height 38
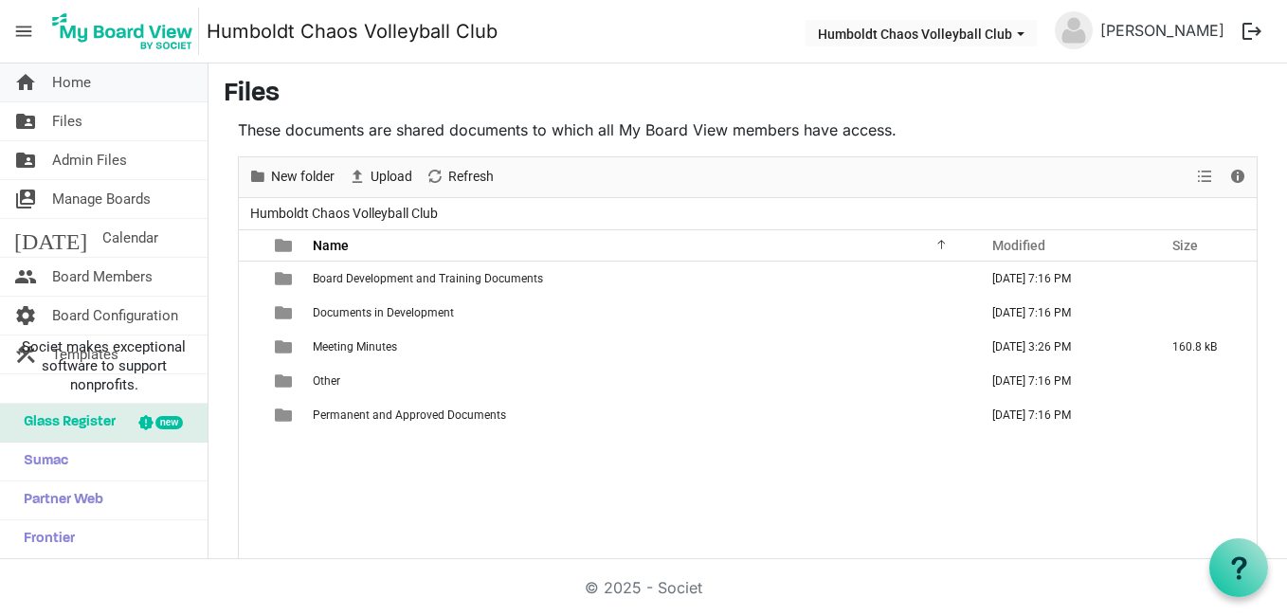
click at [67, 81] on span "Home" at bounding box center [71, 82] width 39 height 38
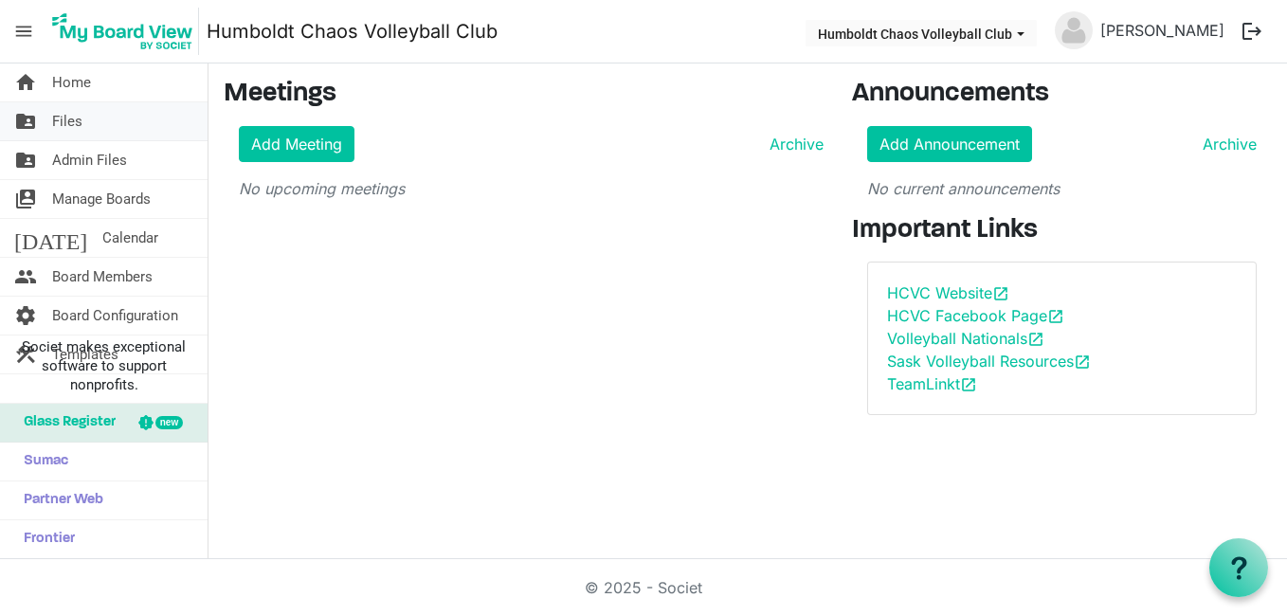
click at [75, 118] on span "Files" at bounding box center [67, 121] width 30 height 38
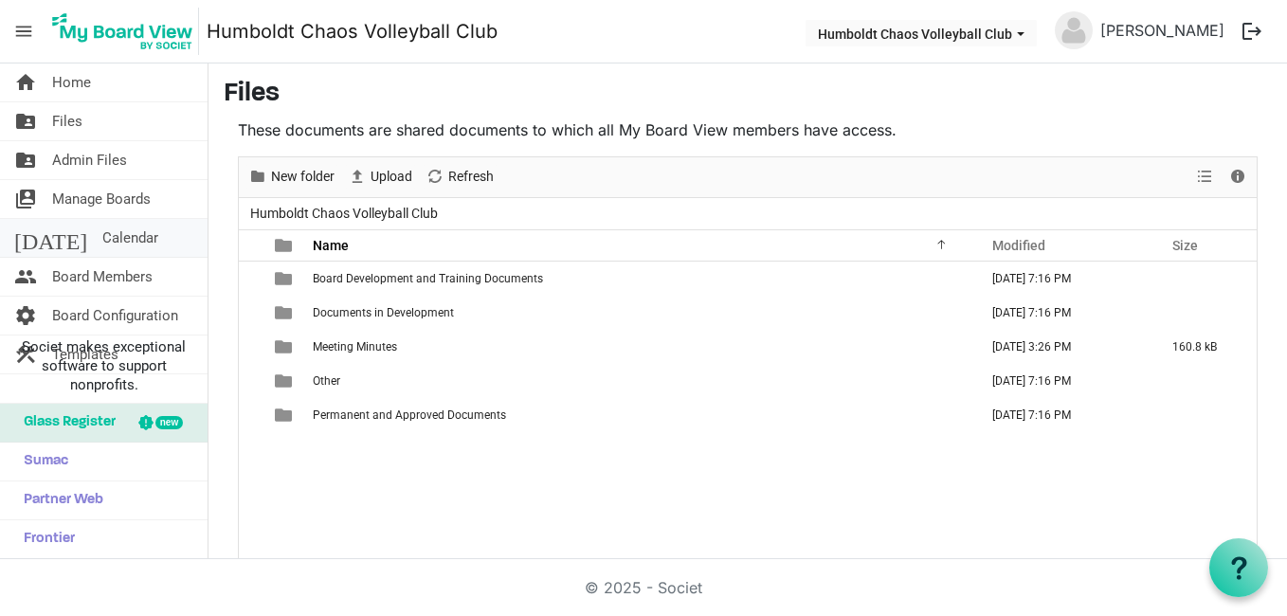
click at [149, 243] on link "[DATE] Calendar" at bounding box center [104, 238] width 208 height 38
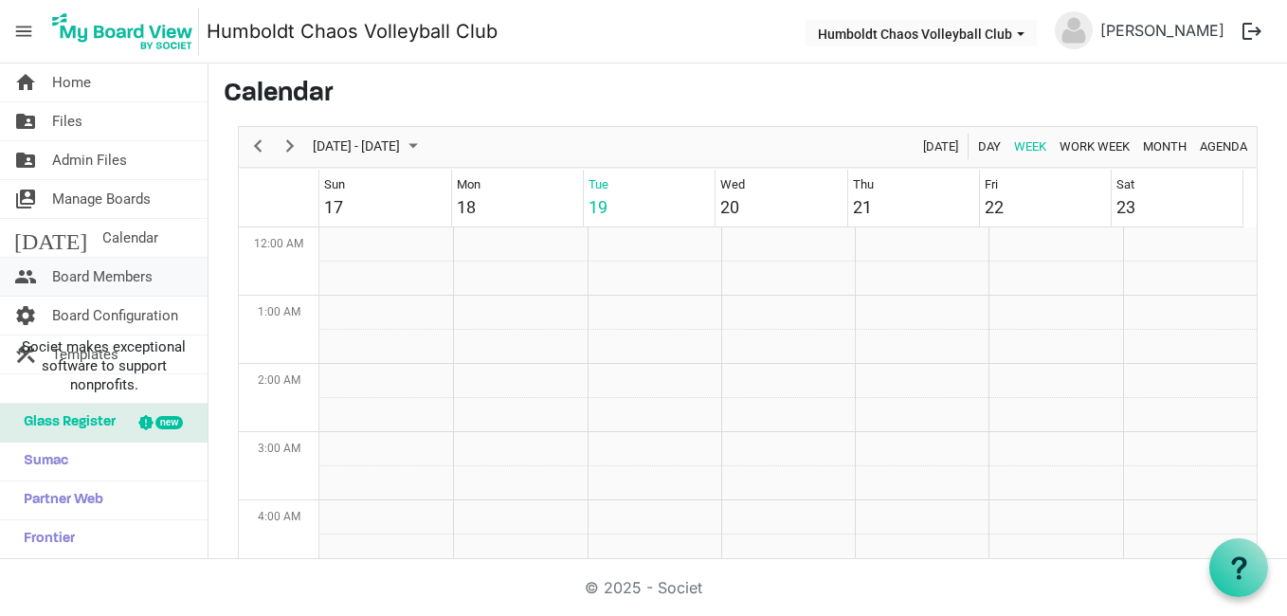
scroll to position [614, 0]
click at [149, 274] on span "Board Members" at bounding box center [102, 277] width 100 height 38
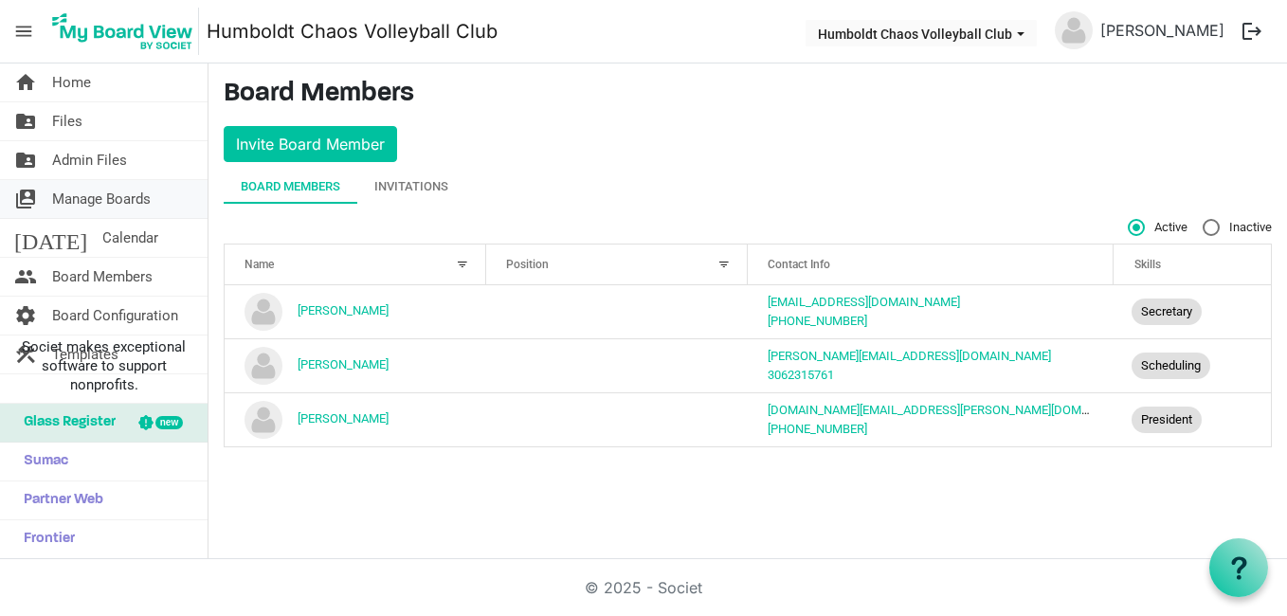
click at [137, 200] on span "Manage Boards" at bounding box center [101, 199] width 99 height 38
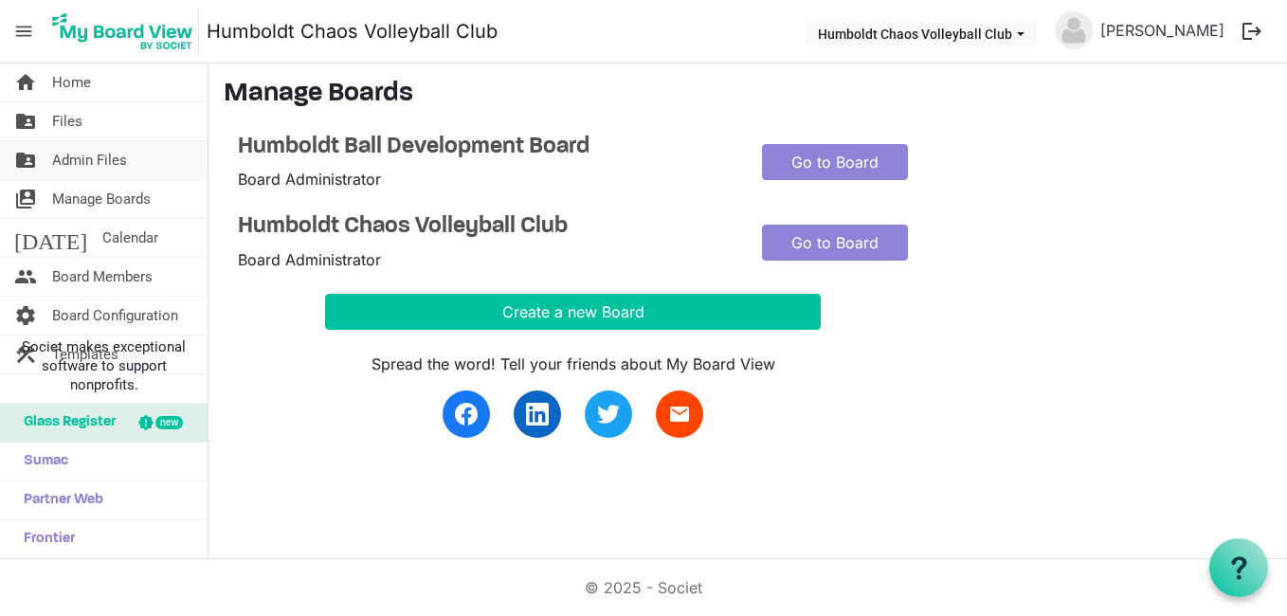
click at [120, 167] on span "Admin Files" at bounding box center [89, 160] width 75 height 38
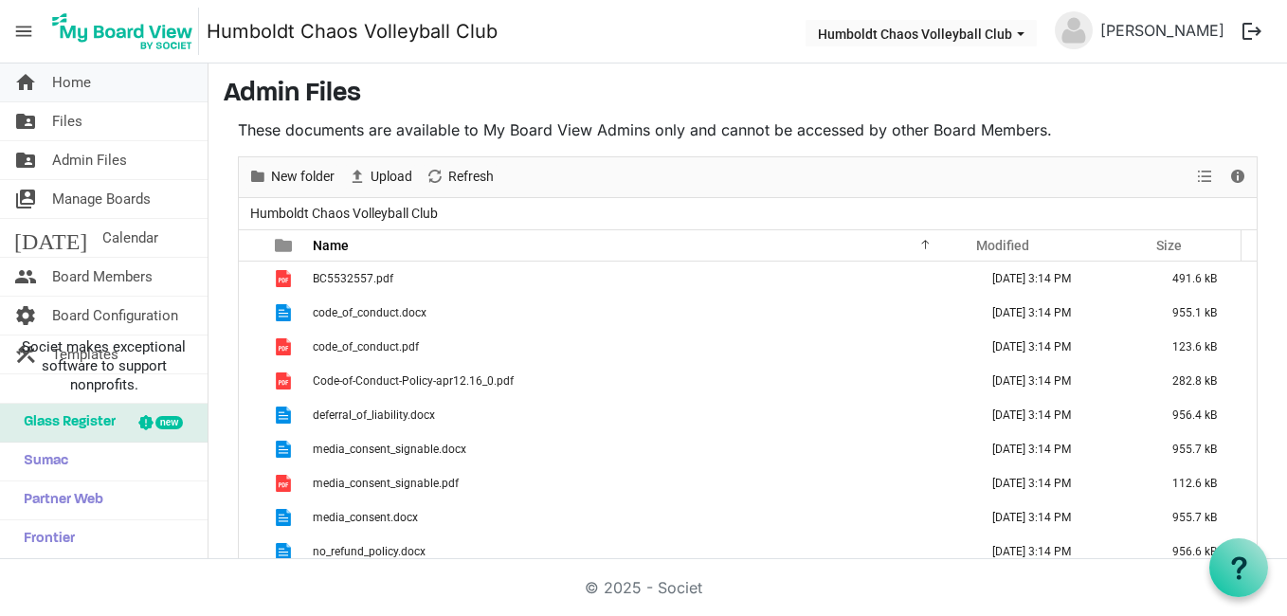
click at [86, 86] on span "Home" at bounding box center [71, 82] width 39 height 38
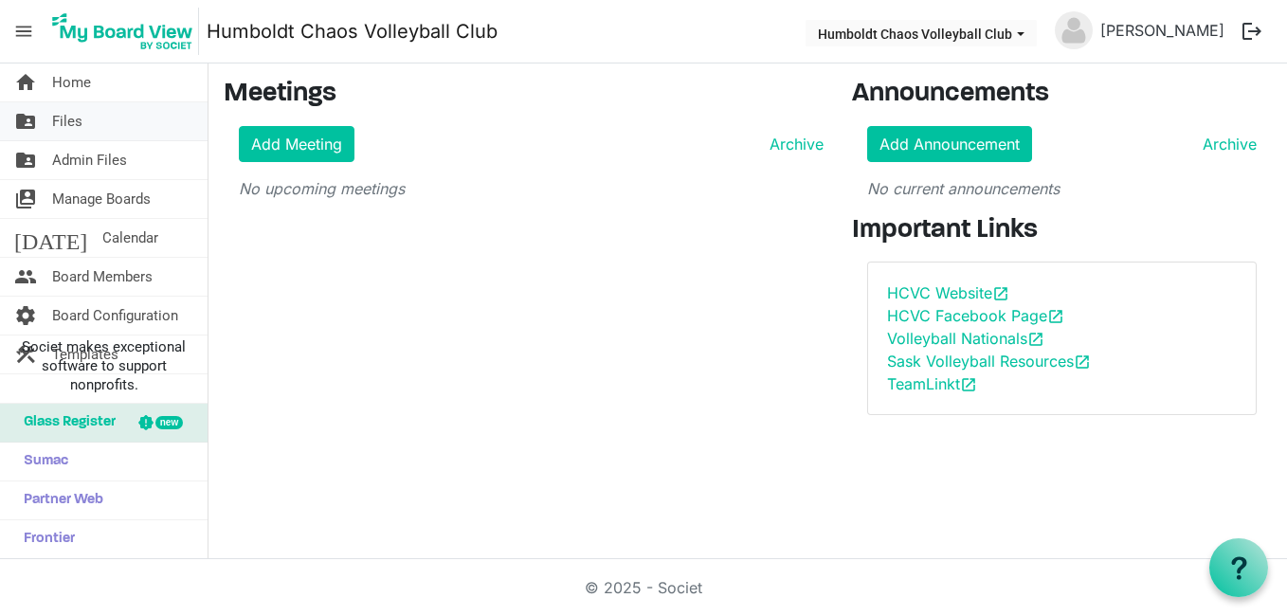
click at [63, 114] on span "Files" at bounding box center [67, 121] width 30 height 38
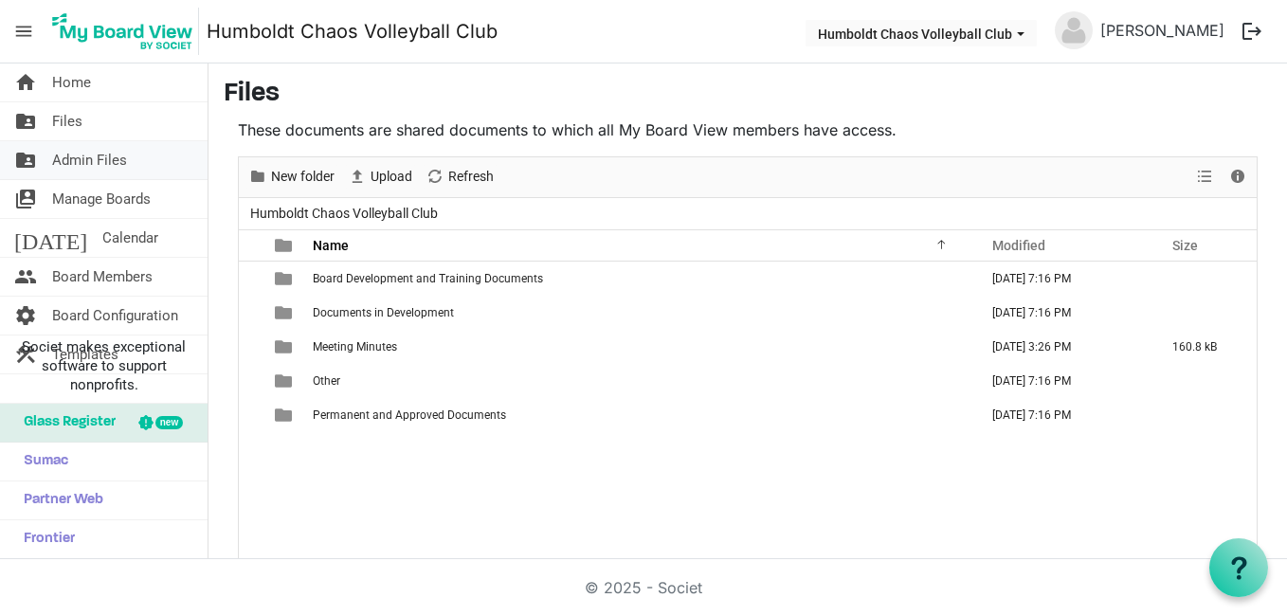
click at [67, 161] on span "Admin Files" at bounding box center [89, 160] width 75 height 38
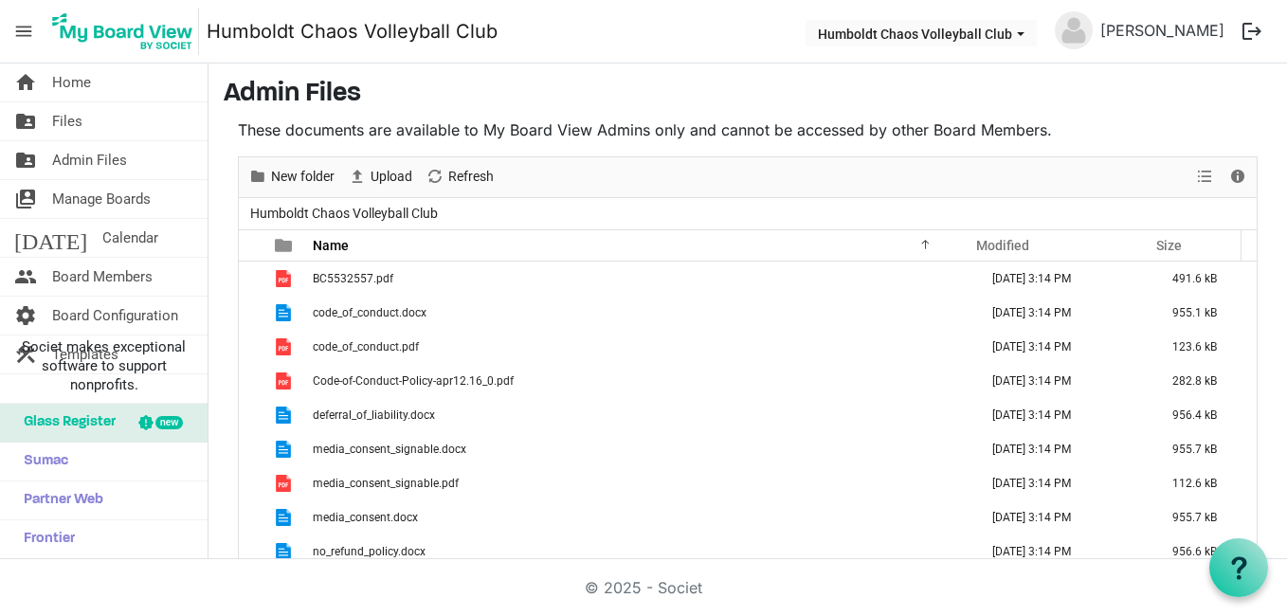
click at [75, 197] on span "Manage Boards" at bounding box center [101, 199] width 99 height 38
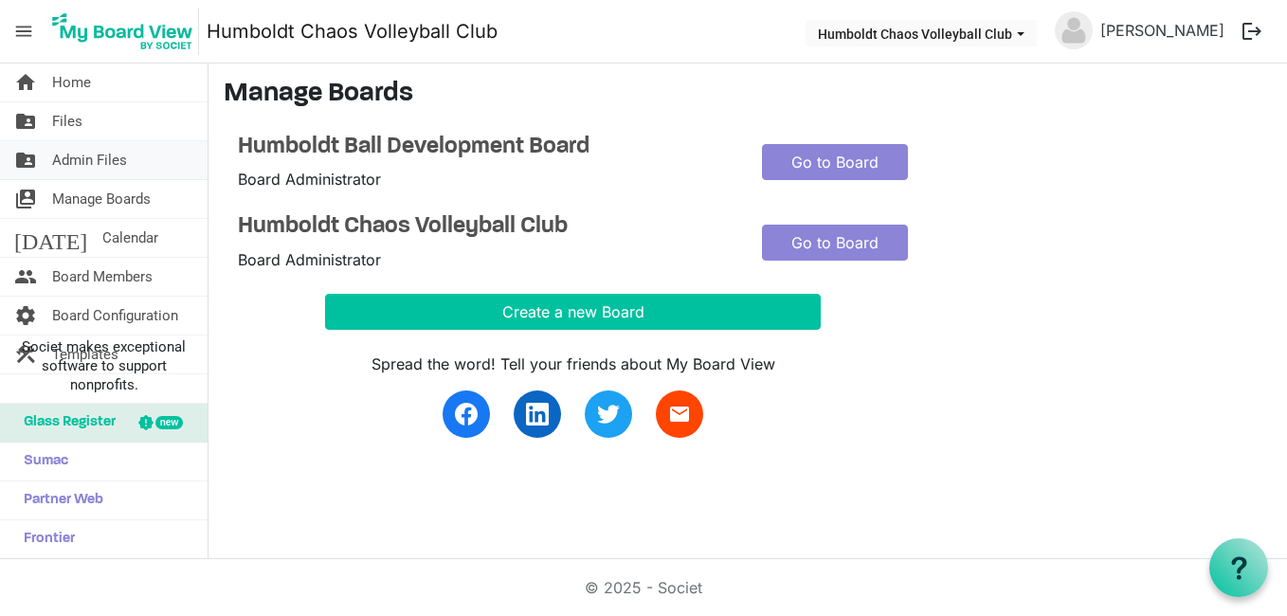
click at [71, 154] on span "Admin Files" at bounding box center [89, 160] width 75 height 38
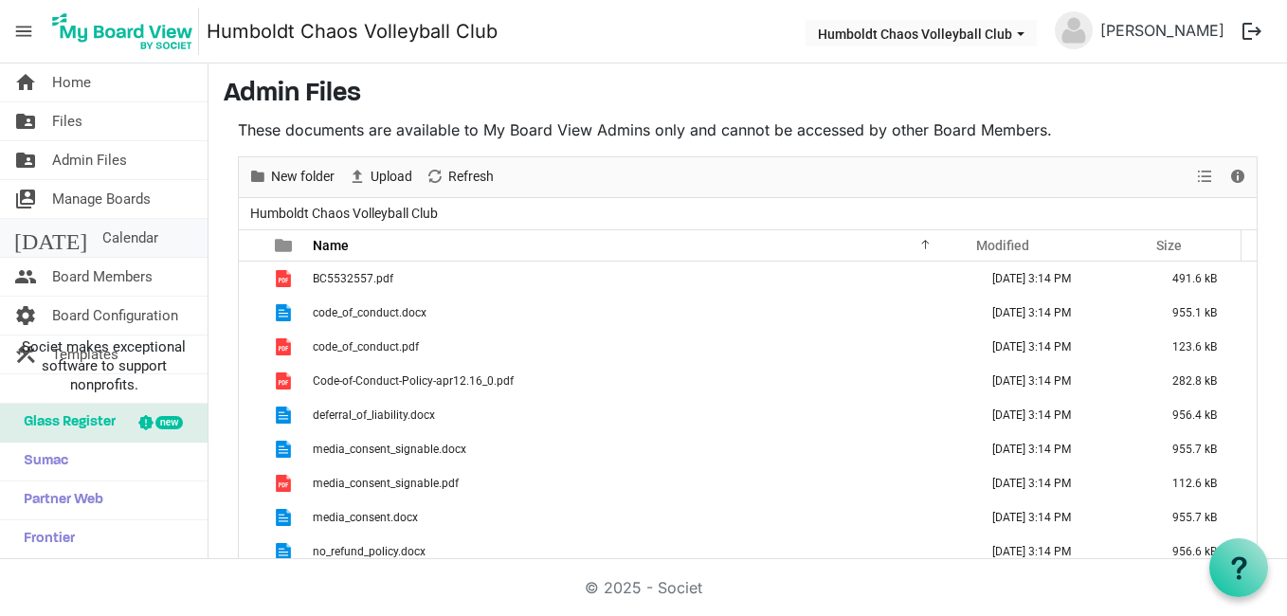
click at [116, 231] on link "today Calendar" at bounding box center [104, 238] width 208 height 38
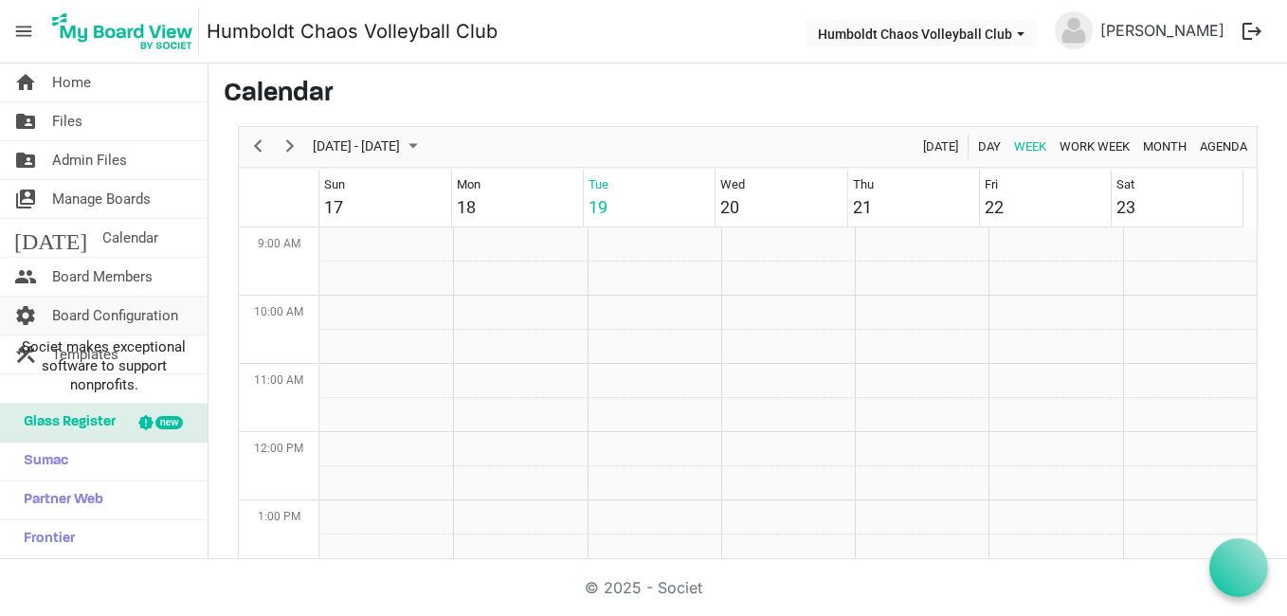
scroll to position [614, 0]
click at [126, 325] on span "Board Configuration" at bounding box center [115, 316] width 126 height 38
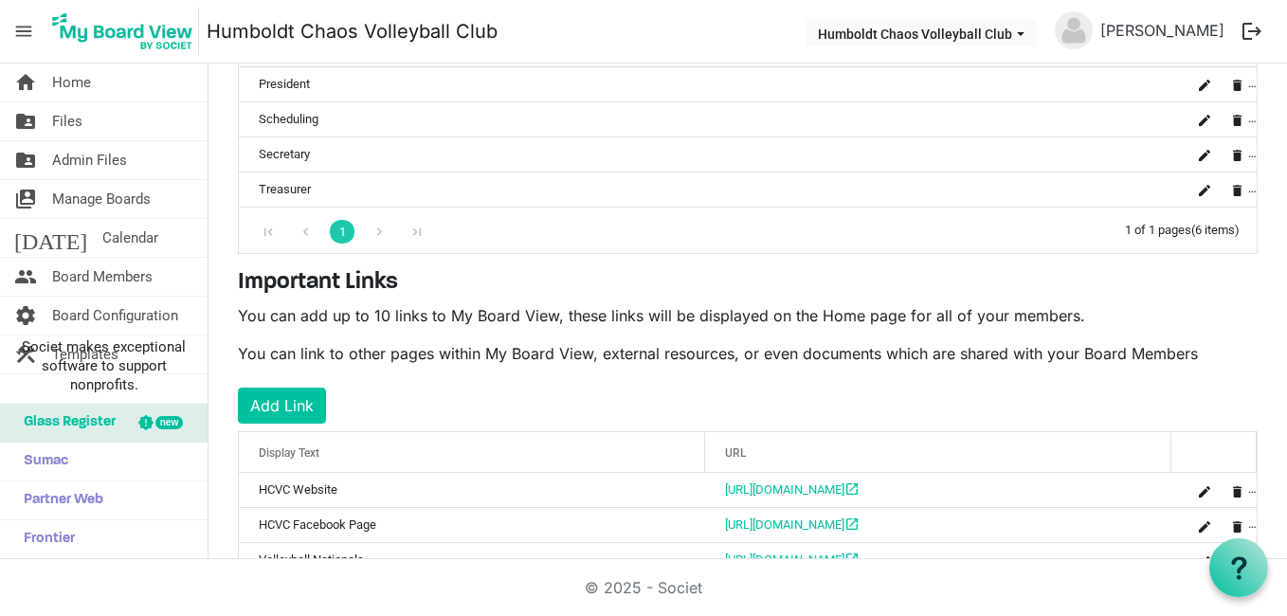
scroll to position [612, 0]
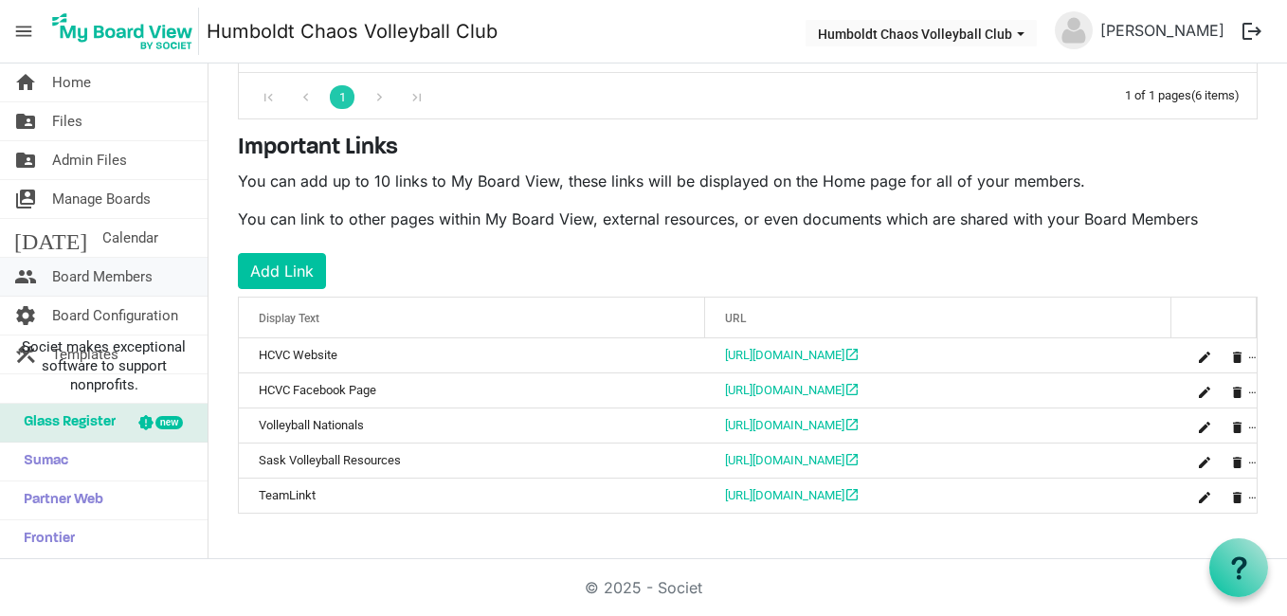
click at [104, 270] on span "Board Members" at bounding box center [102, 277] width 100 height 38
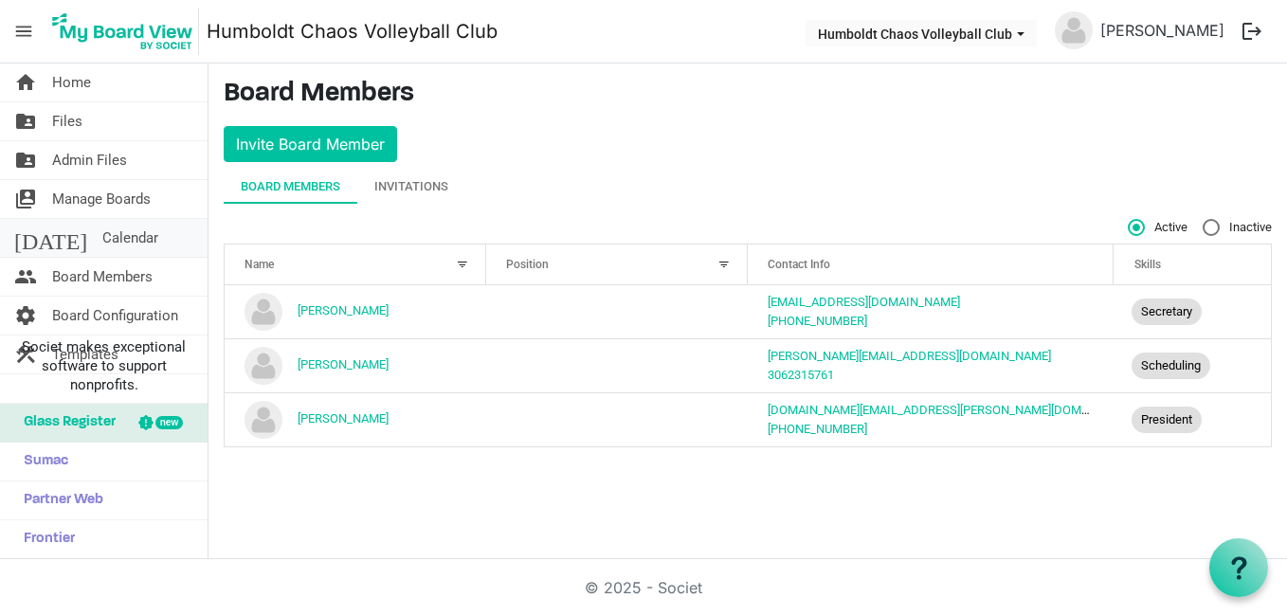
click at [105, 228] on span "Calendar" at bounding box center [130, 238] width 56 height 38
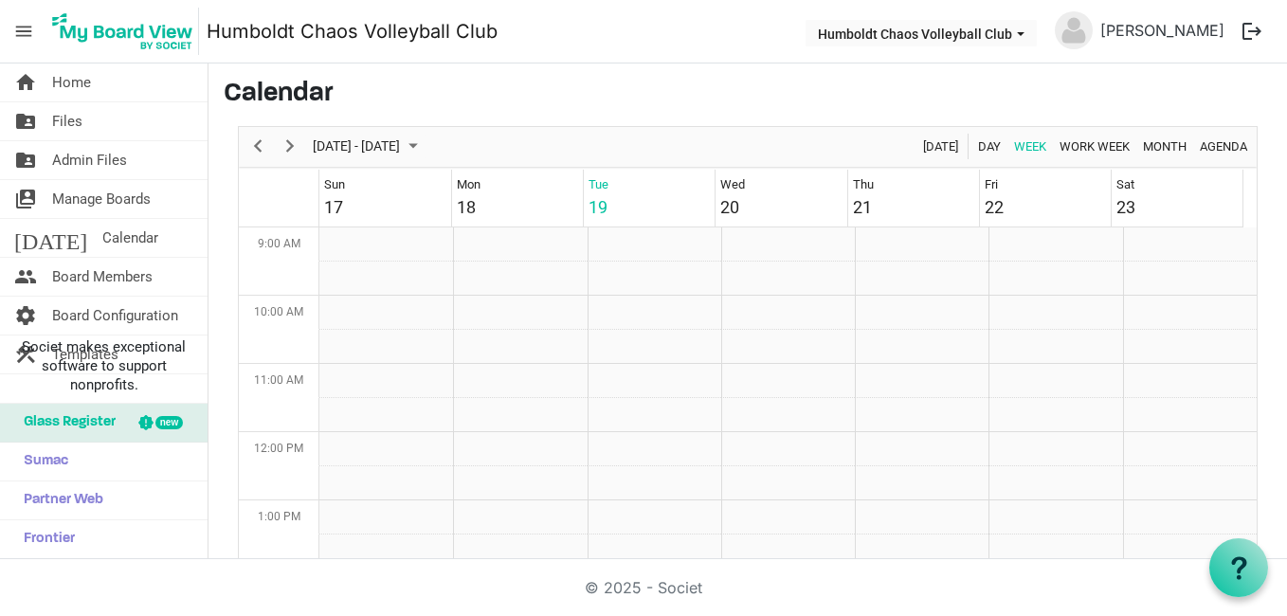
scroll to position [614, 0]
click at [104, 207] on span "Manage Boards" at bounding box center [101, 199] width 99 height 38
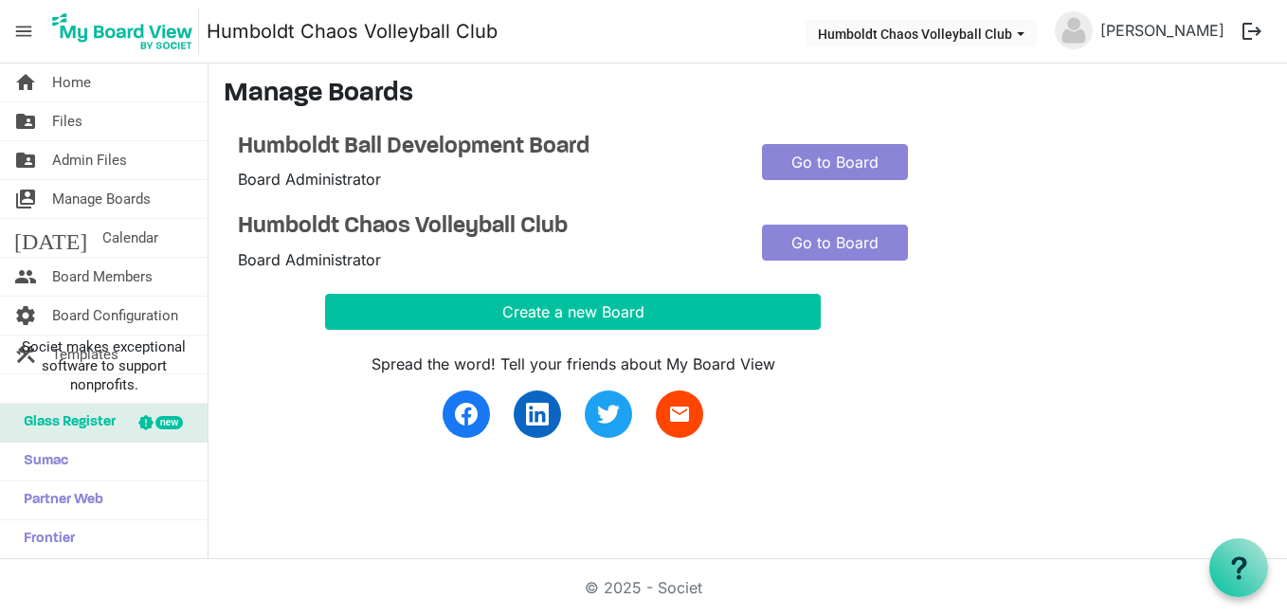
click at [88, 164] on span "Admin Files" at bounding box center [89, 160] width 75 height 38
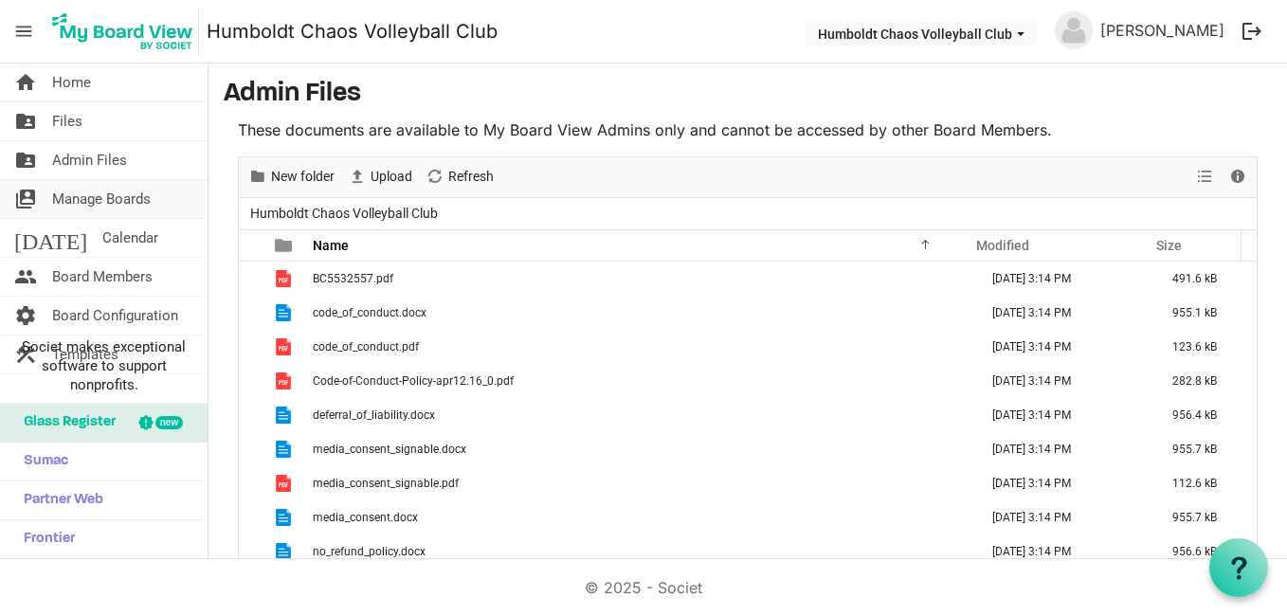
click at [103, 213] on span "Manage Boards" at bounding box center [101, 199] width 99 height 38
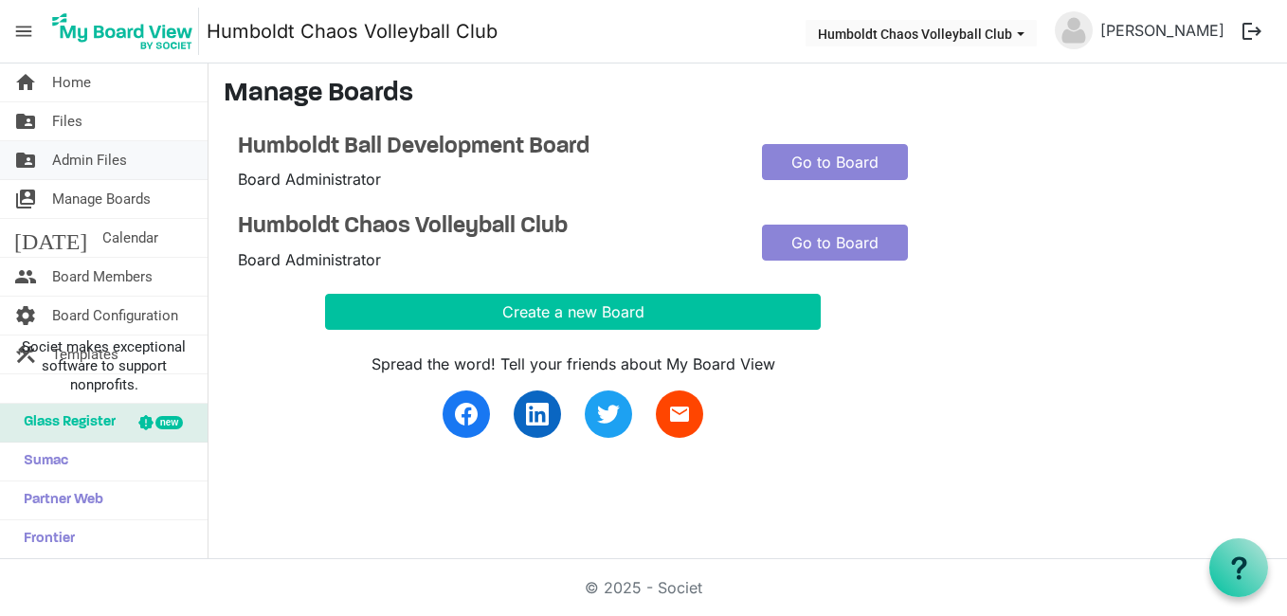
click at [97, 154] on span "Admin Files" at bounding box center [89, 160] width 75 height 38
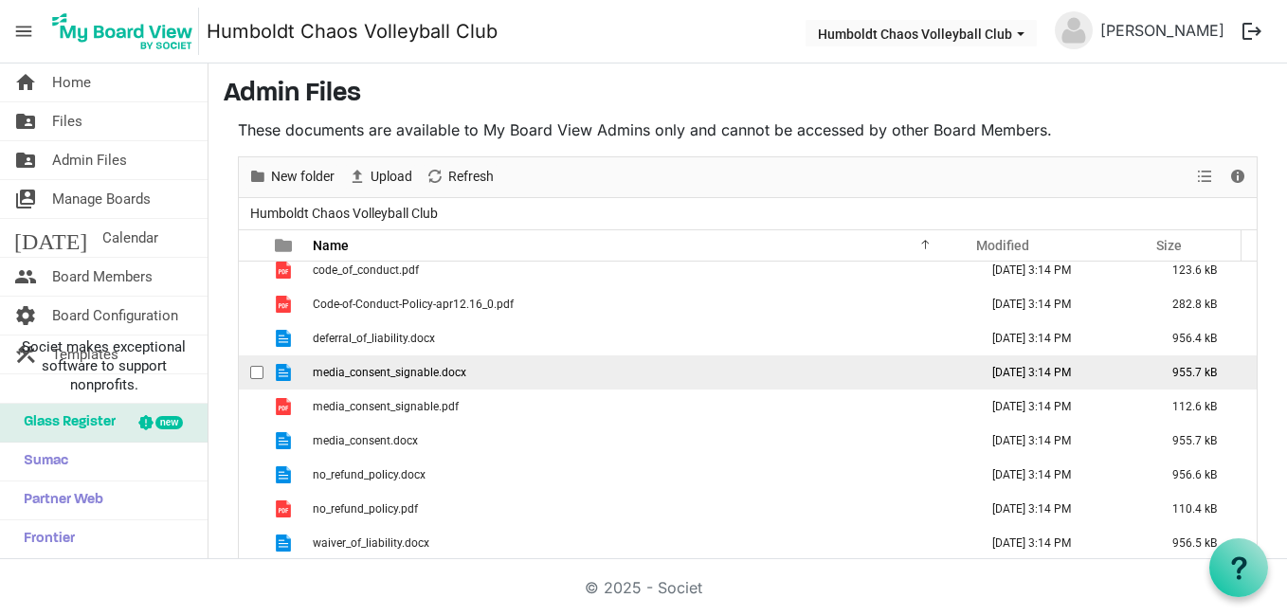
scroll to position [89, 0]
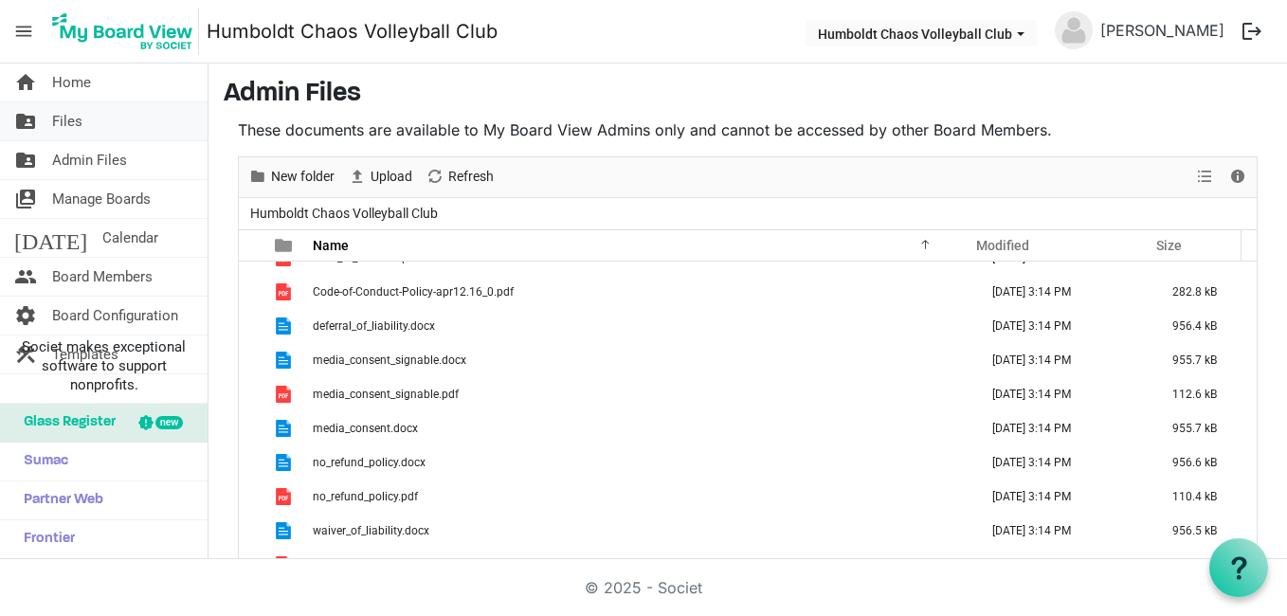
click at [82, 131] on span "Files" at bounding box center [67, 121] width 30 height 38
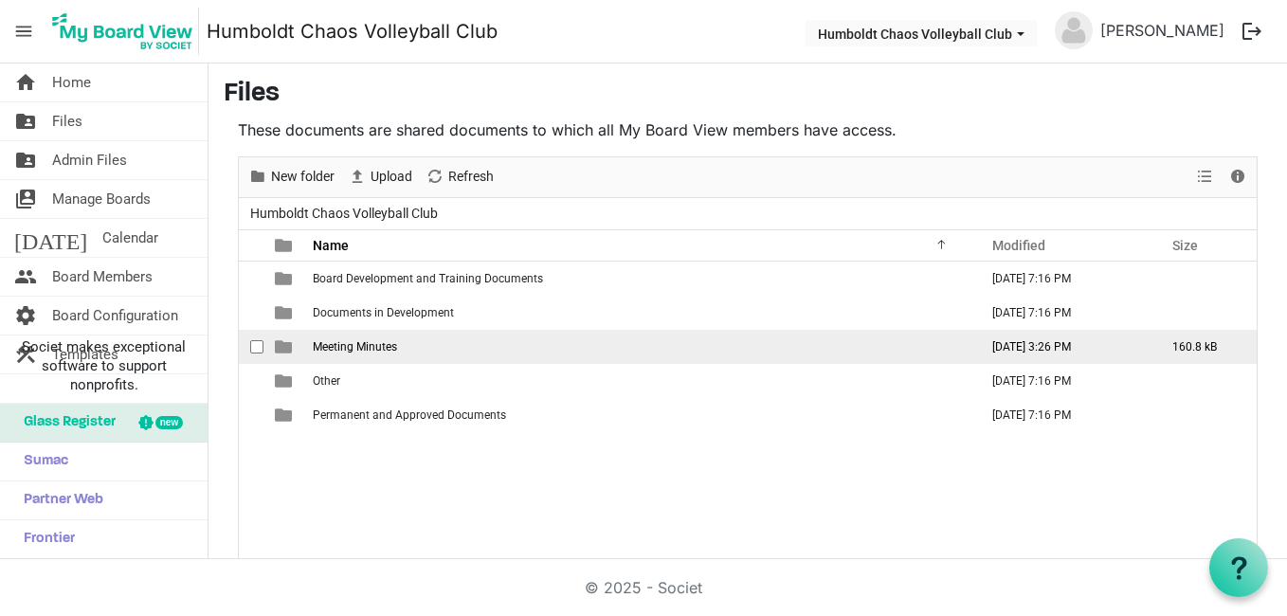
click at [374, 343] on span "Meeting Minutes" at bounding box center [355, 346] width 84 height 13
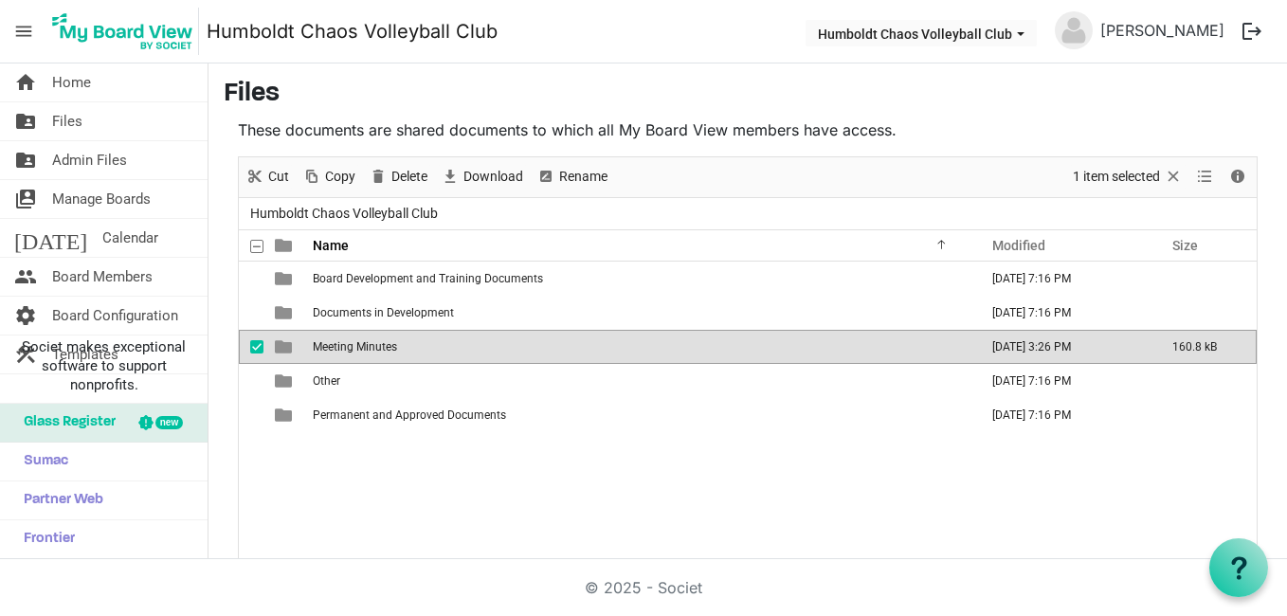
click at [374, 343] on span "Meeting Minutes" at bounding box center [355, 346] width 84 height 13
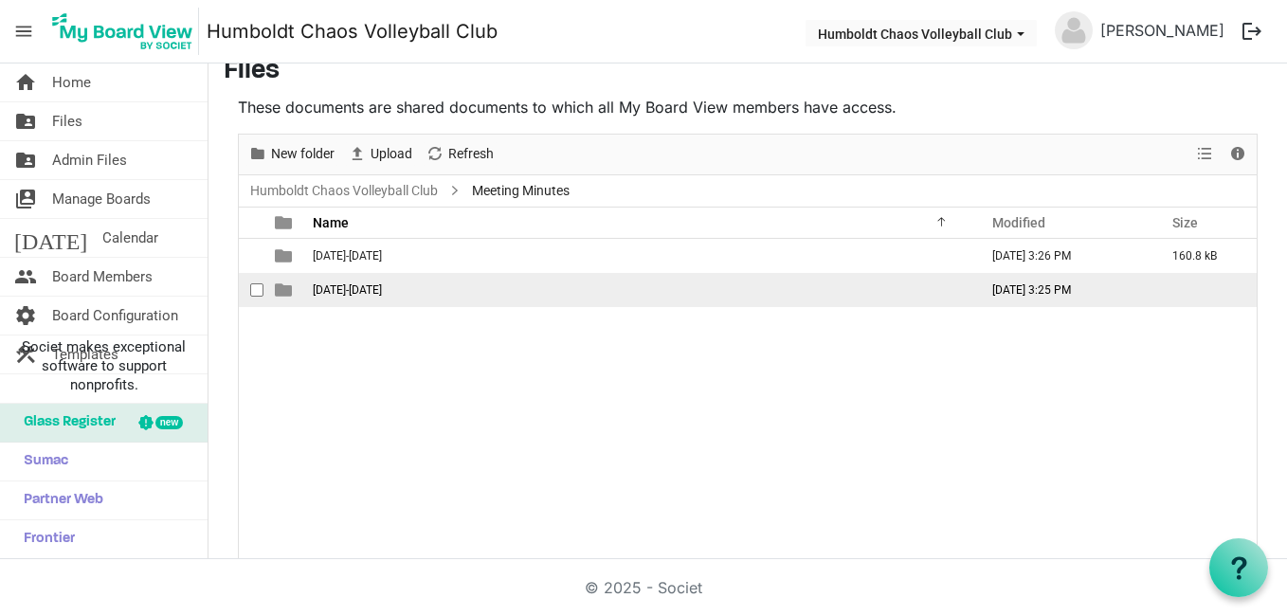
click at [335, 290] on span "2025-2026" at bounding box center [347, 289] width 69 height 13
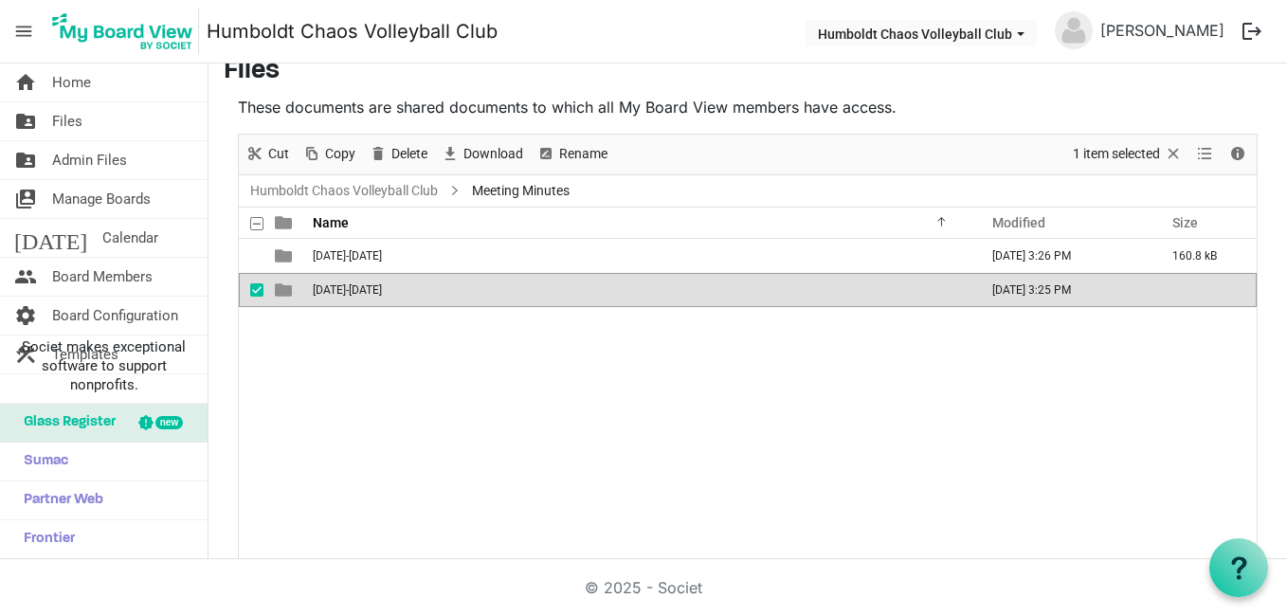
click at [351, 281] on td "2025-2026" at bounding box center [639, 290] width 665 height 34
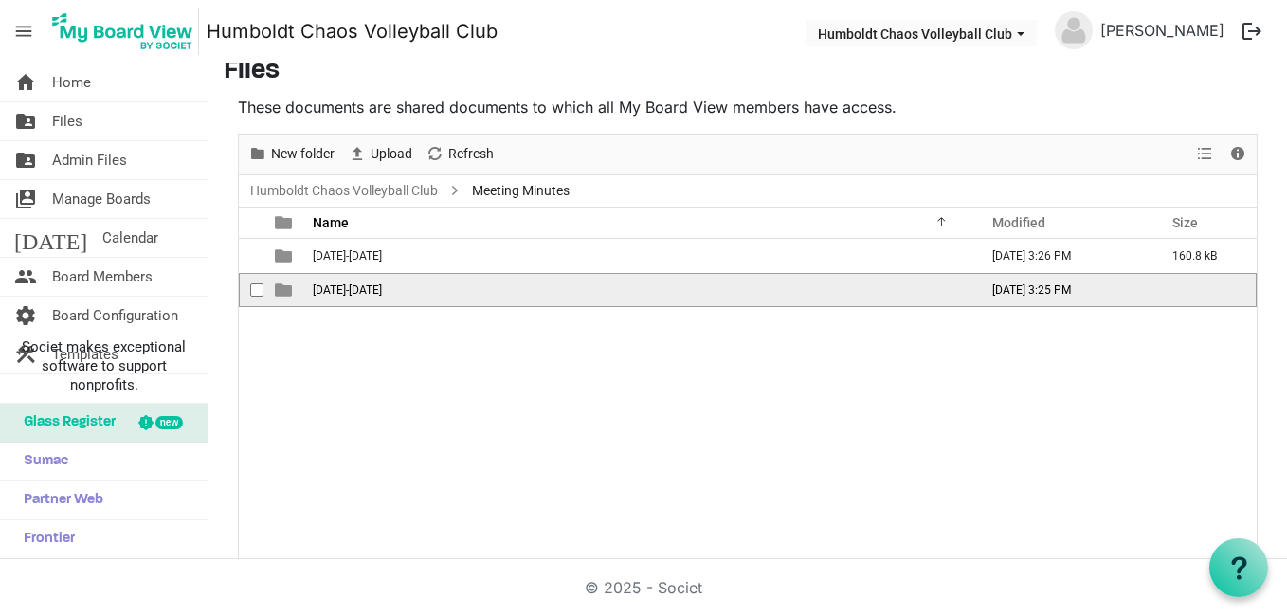
click at [351, 281] on td "2025-2026" at bounding box center [639, 290] width 665 height 34
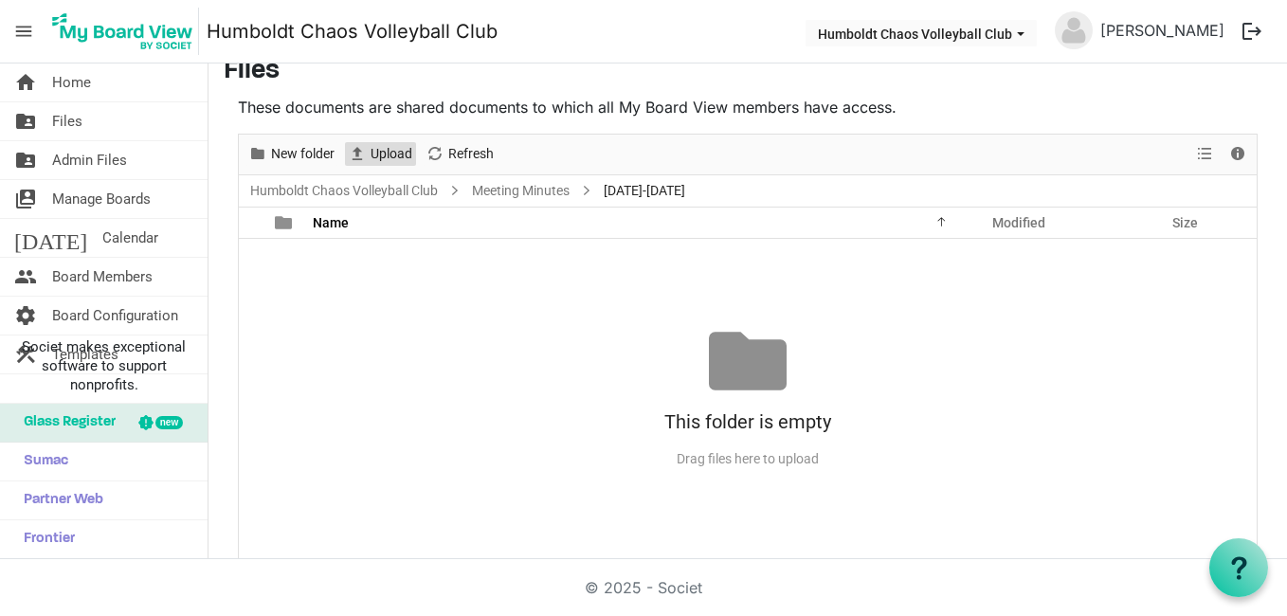
click at [379, 151] on span "Upload" at bounding box center [391, 154] width 45 height 24
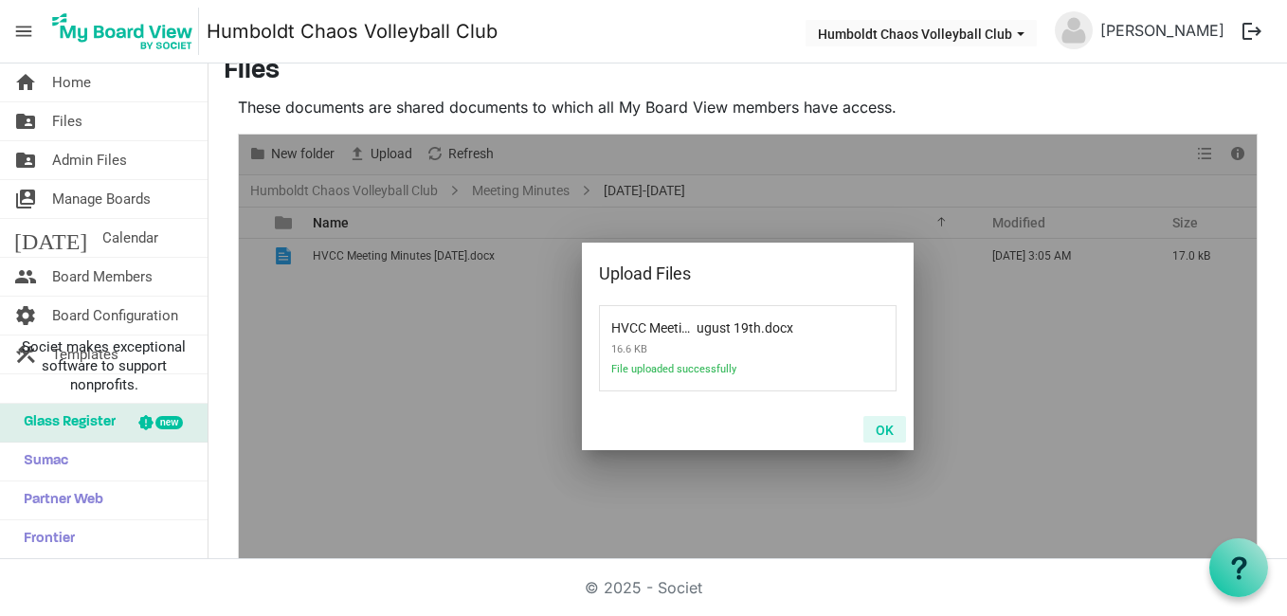
click at [870, 426] on button "OK" at bounding box center [884, 429] width 43 height 27
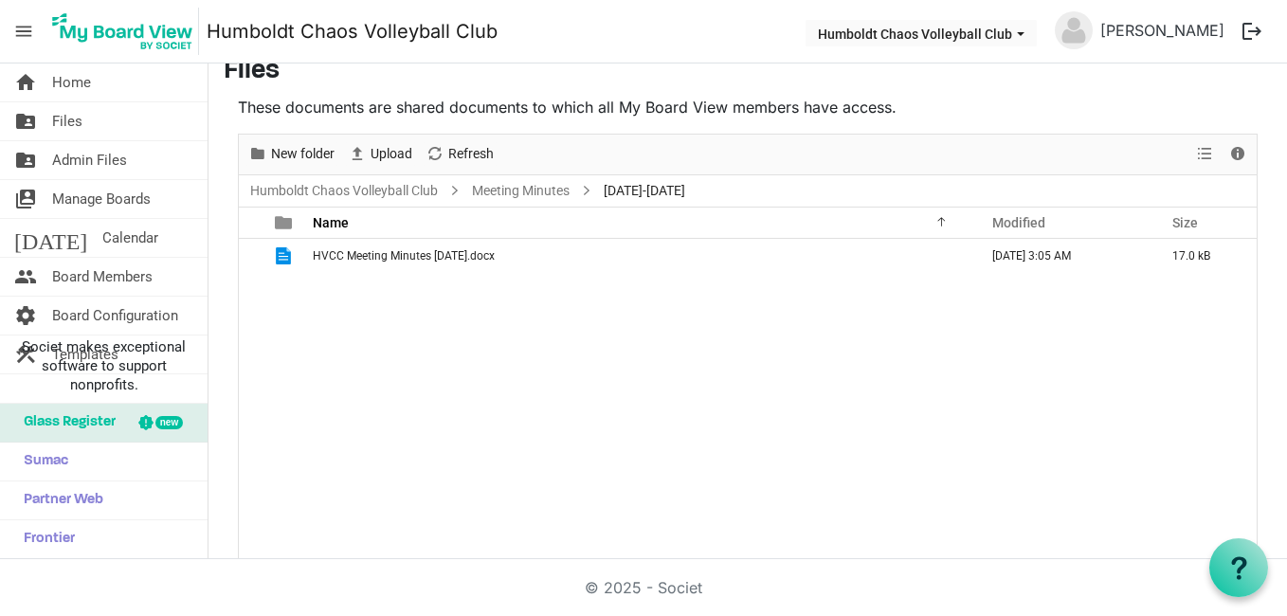
click at [908, 327] on div "HVCC Meeting Minutes August 19th.docx August 20, 2025 3:05 AM 17.0 kB" at bounding box center [748, 399] width 1018 height 320
